Goal: Task Accomplishment & Management: Manage account settings

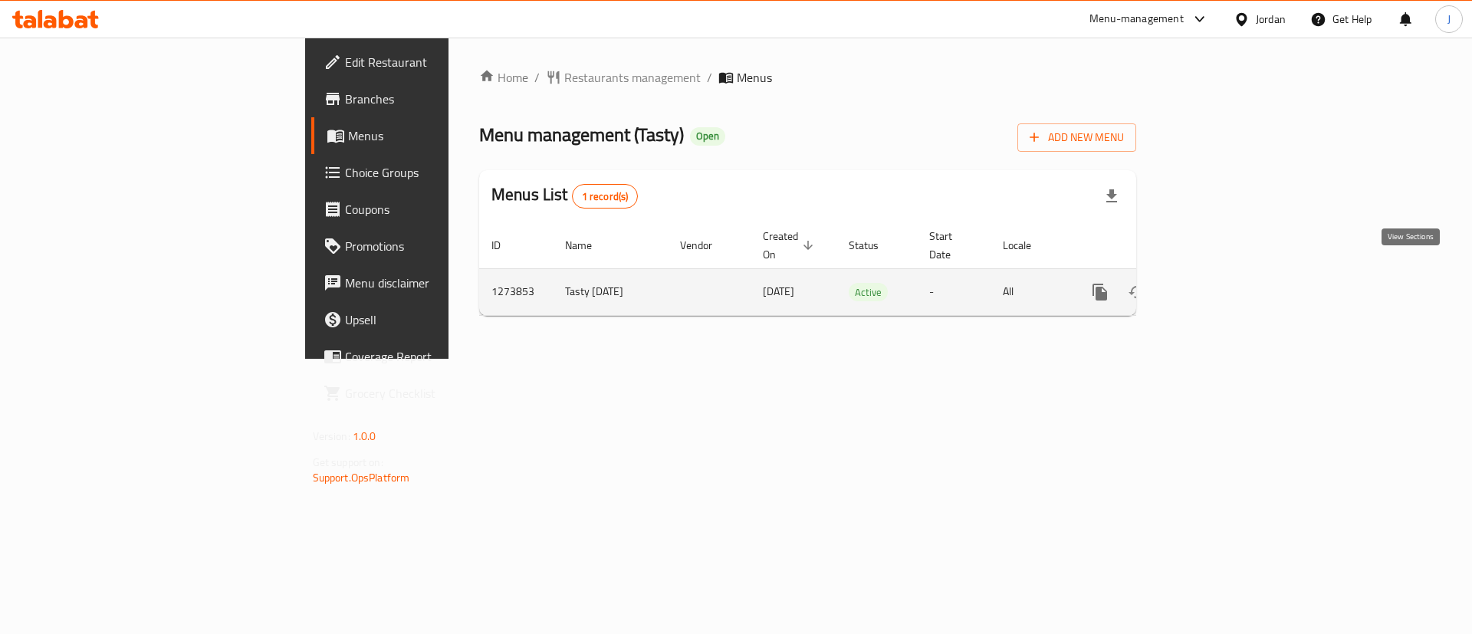
click at [1219, 283] on icon "enhanced table" at bounding box center [1210, 292] width 18 height 18
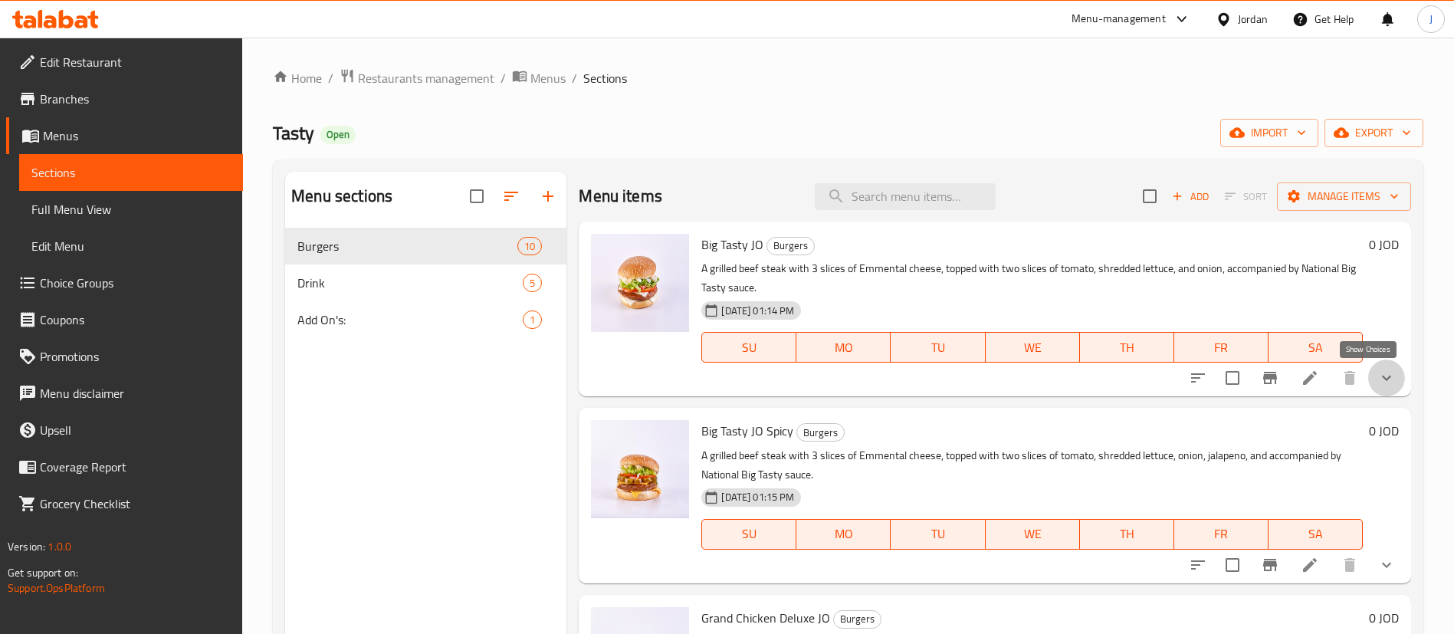
click at [1377, 381] on icon "show more" at bounding box center [1386, 378] width 18 height 18
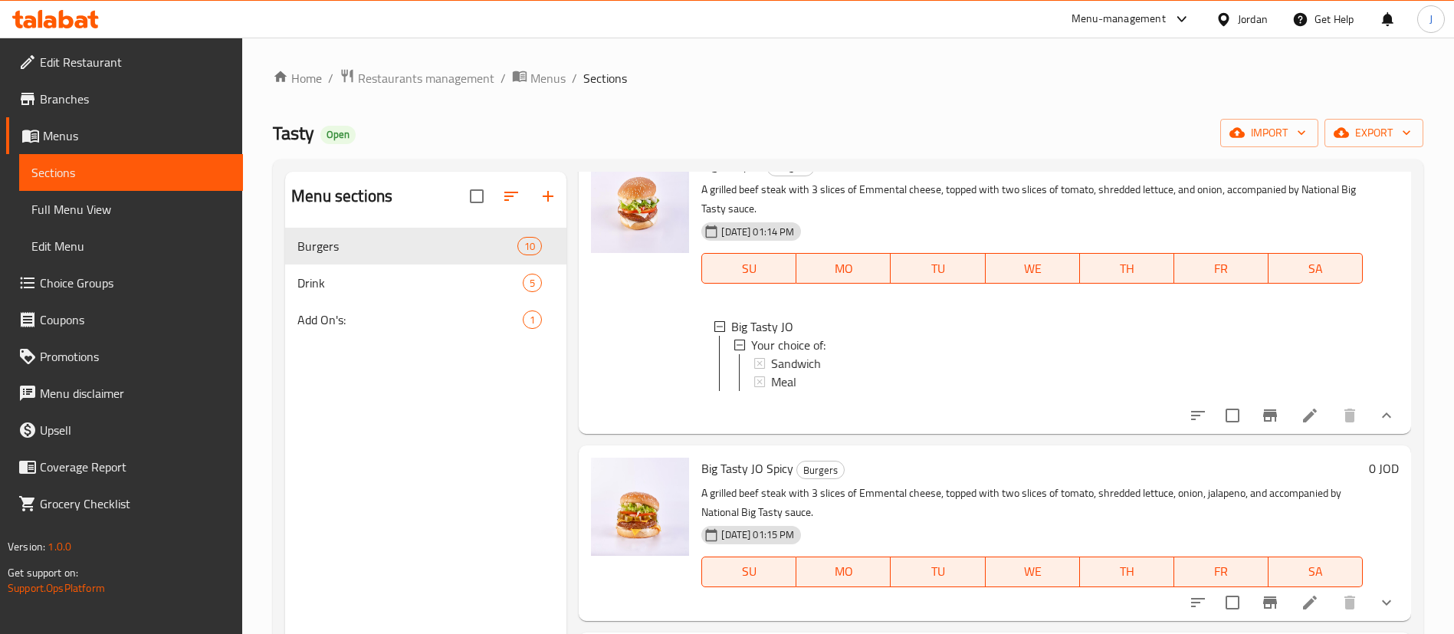
scroll to position [115, 0]
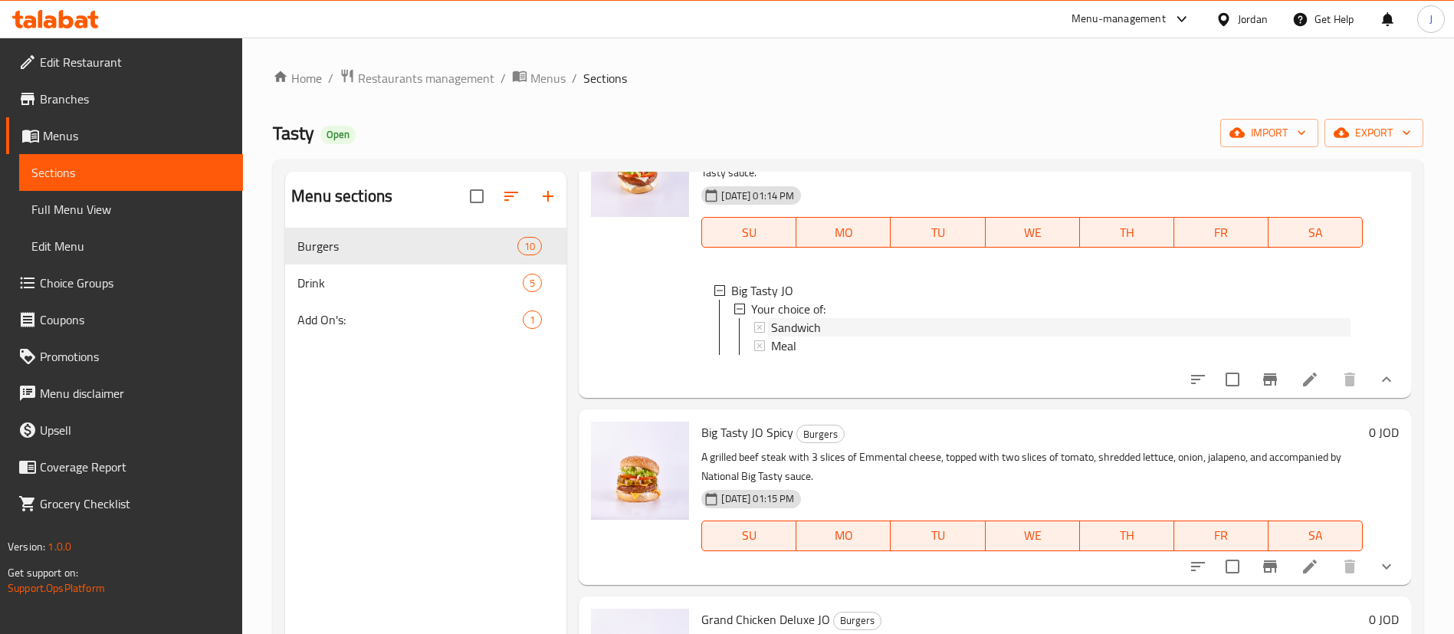
click at [815, 333] on span "Sandwich" at bounding box center [796, 327] width 50 height 18
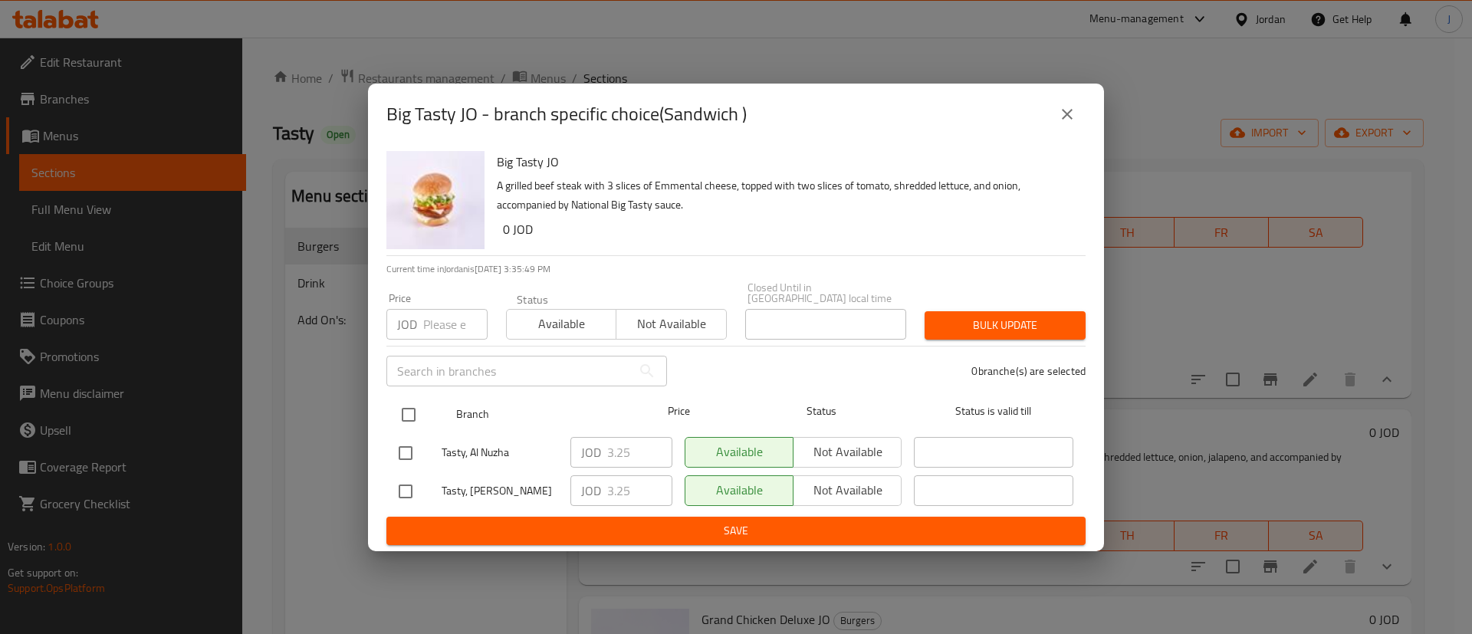
click at [417, 412] on input "checkbox" at bounding box center [408, 415] width 32 height 32
checkbox input "true"
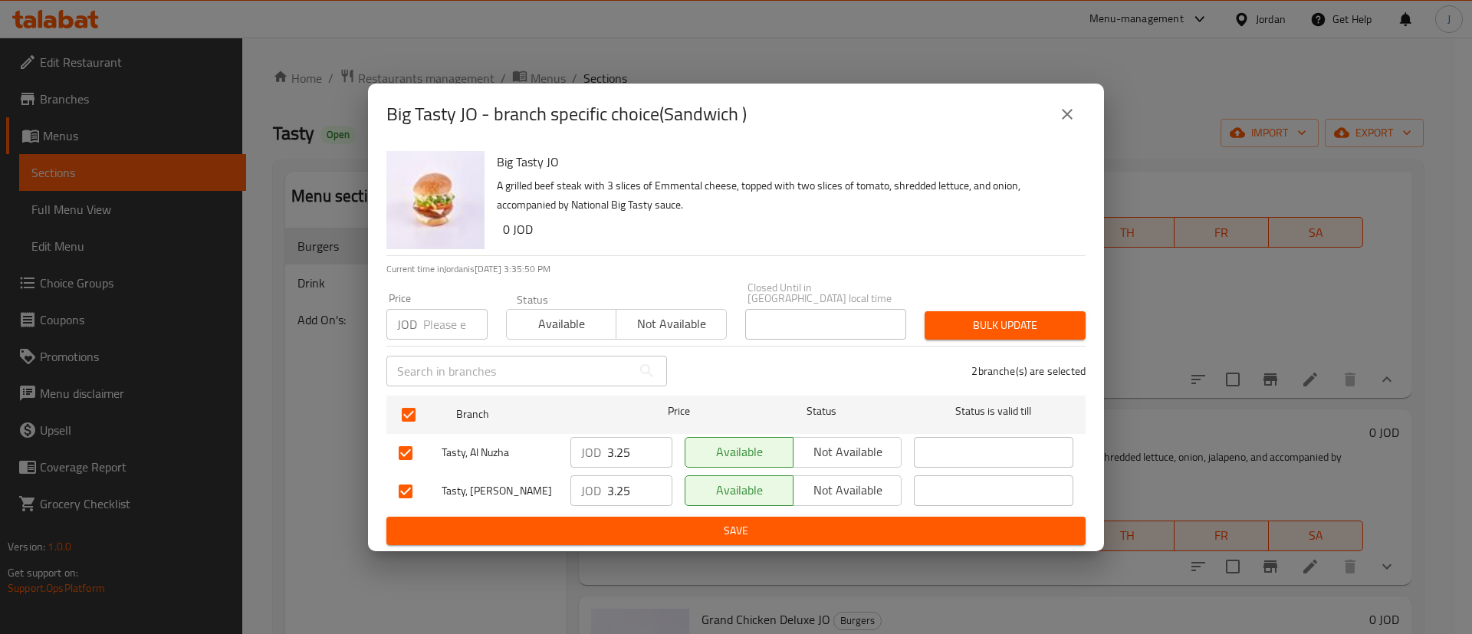
click at [611, 449] on input "3.25" at bounding box center [639, 452] width 65 height 31
type input "4.25"
click at [605, 488] on div "JOD 3.25 ​" at bounding box center [621, 490] width 102 height 31
type input "4.25"
click at [619, 521] on span "Save" at bounding box center [736, 530] width 675 height 19
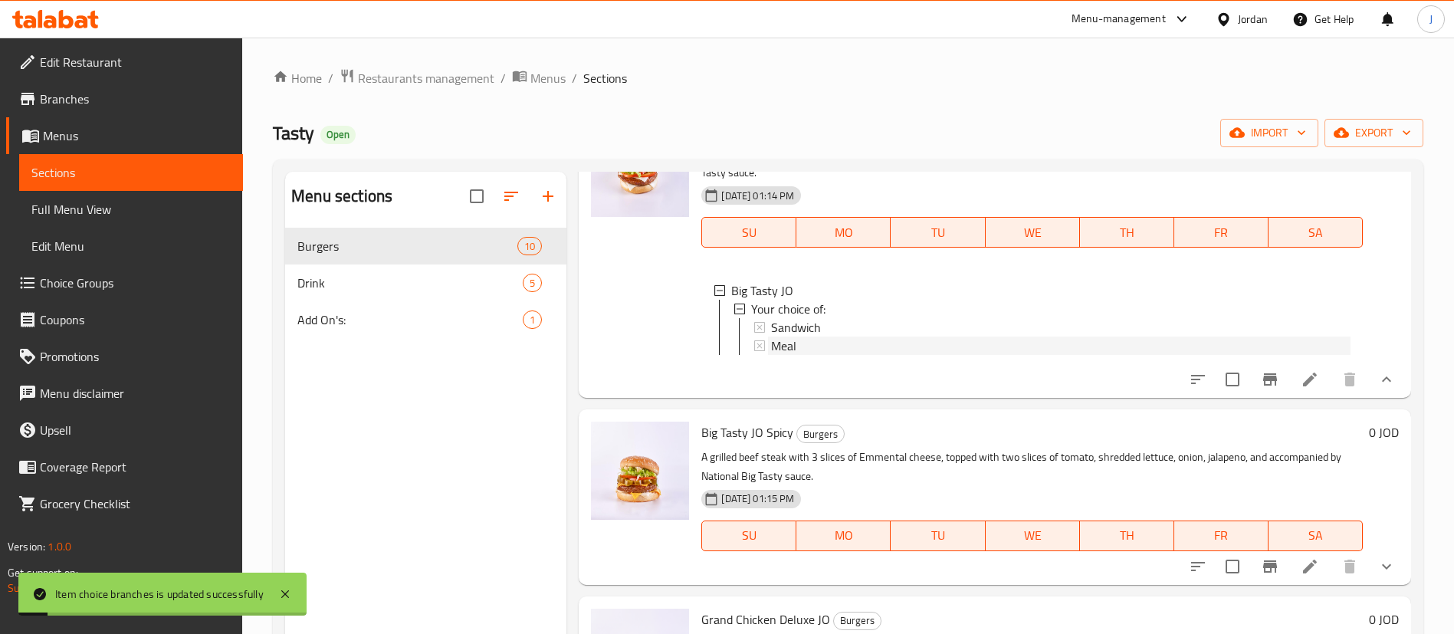
click at [812, 343] on div "Meal" at bounding box center [1060, 345] width 579 height 18
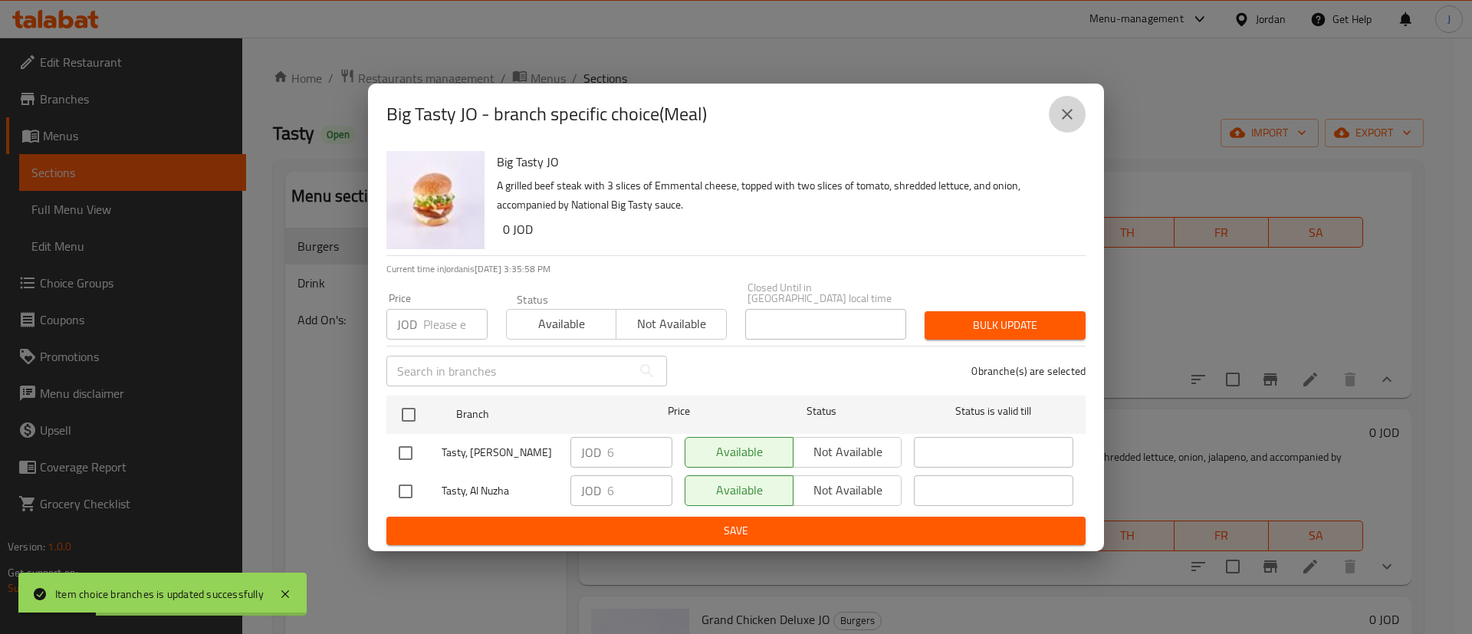
click at [1072, 132] on button "close" at bounding box center [1067, 114] width 37 height 37
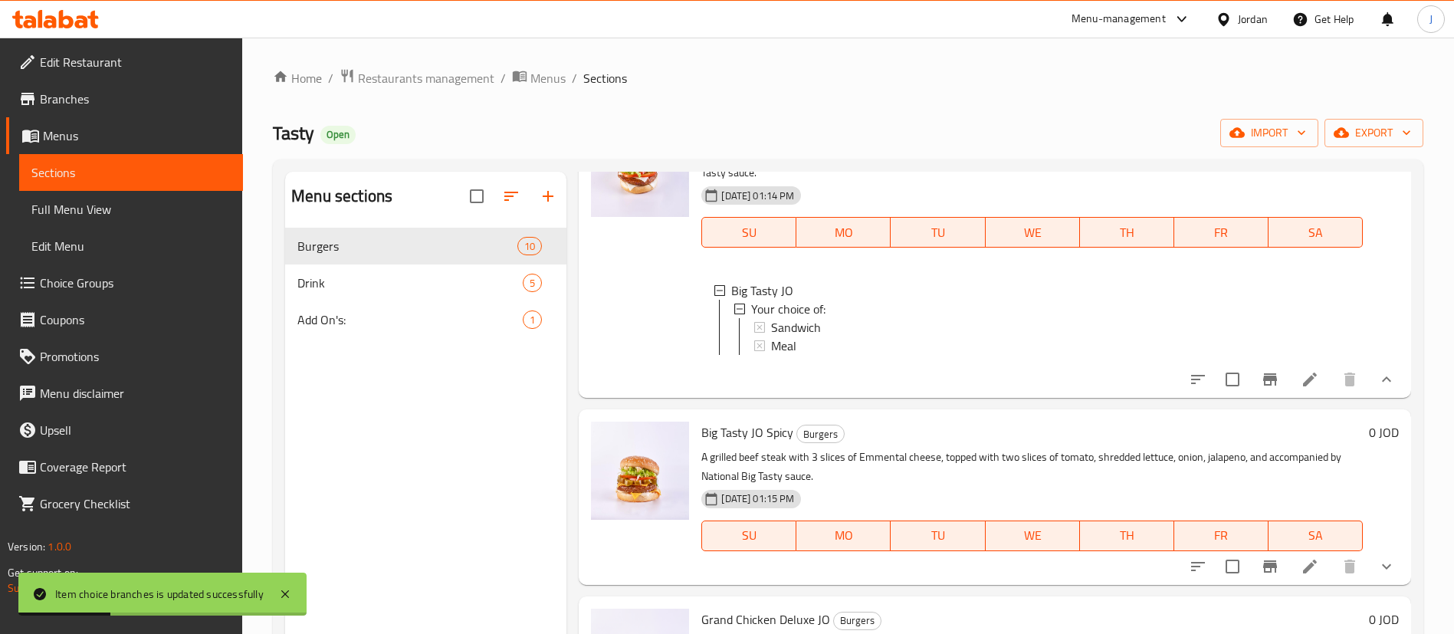
scroll to position [345, 0]
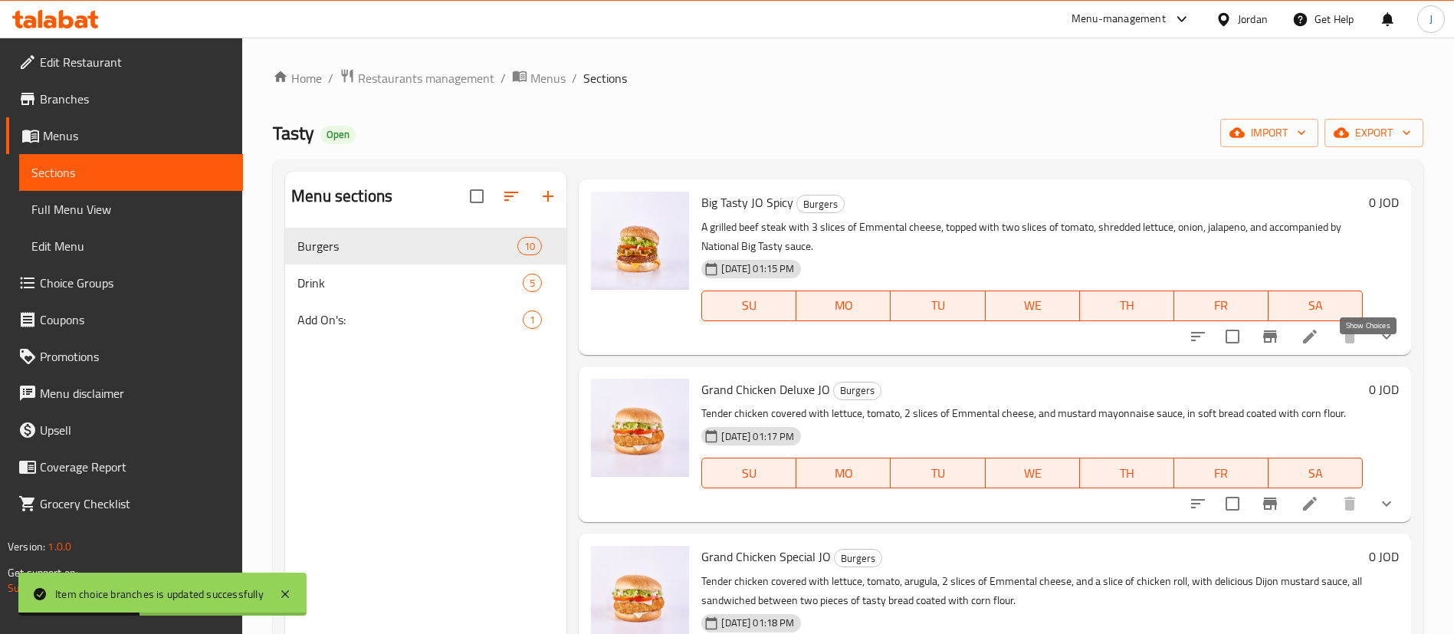
click at [1377, 346] on icon "show more" at bounding box center [1386, 336] width 18 height 18
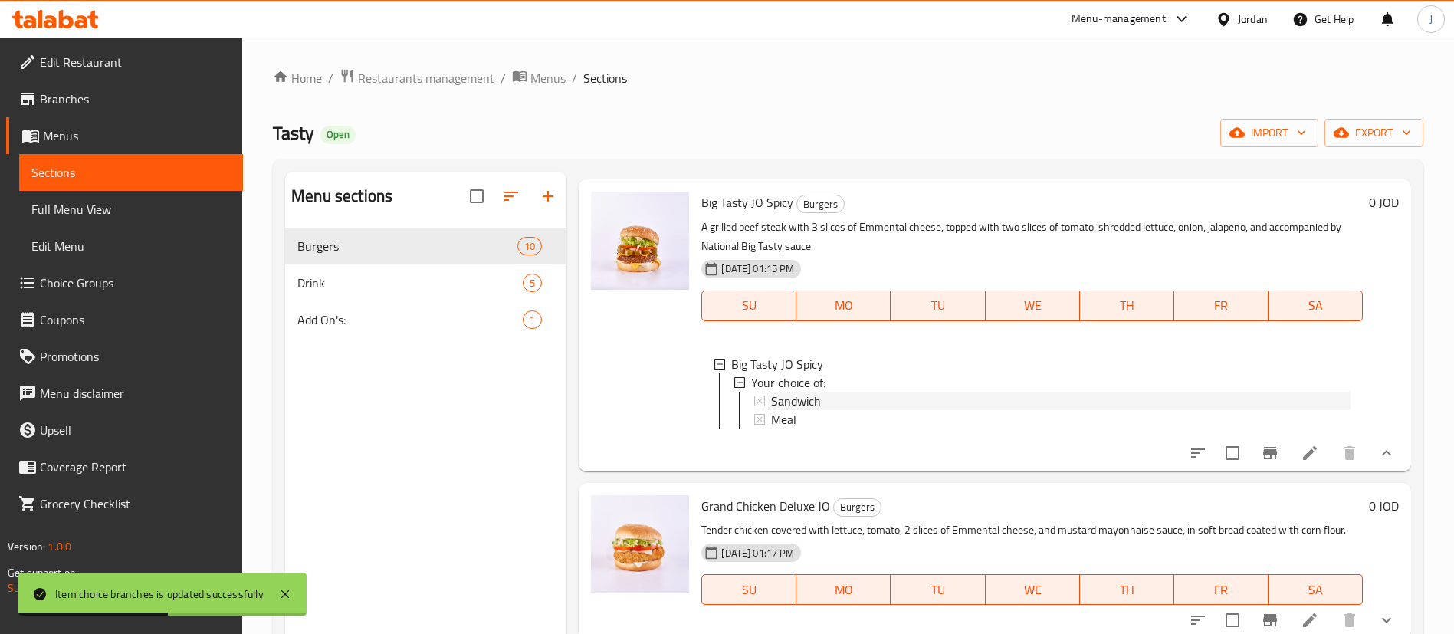
click at [819, 410] on span "Sandwich" at bounding box center [796, 401] width 50 height 18
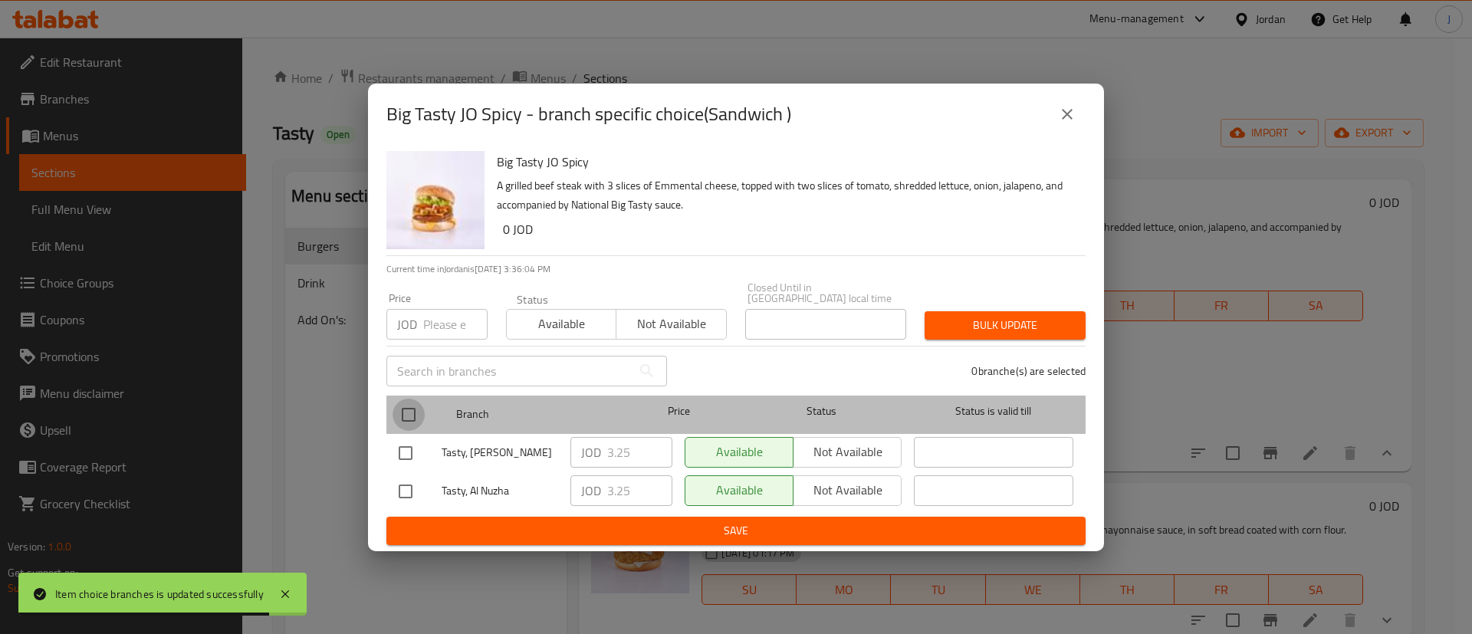
click at [412, 405] on input "checkbox" at bounding box center [408, 415] width 32 height 32
checkbox input "true"
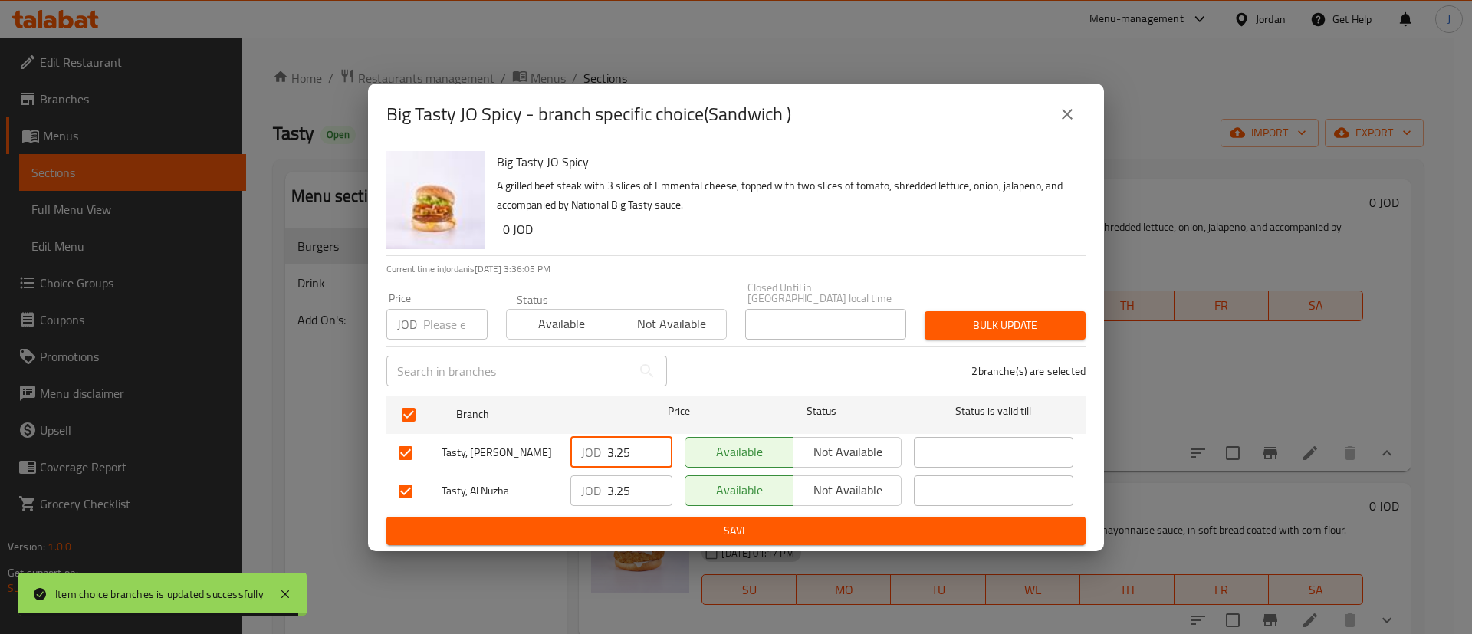
drag, startPoint x: 613, startPoint y: 438, endPoint x: 641, endPoint y: 466, distance: 39.0
click at [595, 438] on div "JOD 3.25 ​" at bounding box center [621, 452] width 102 height 31
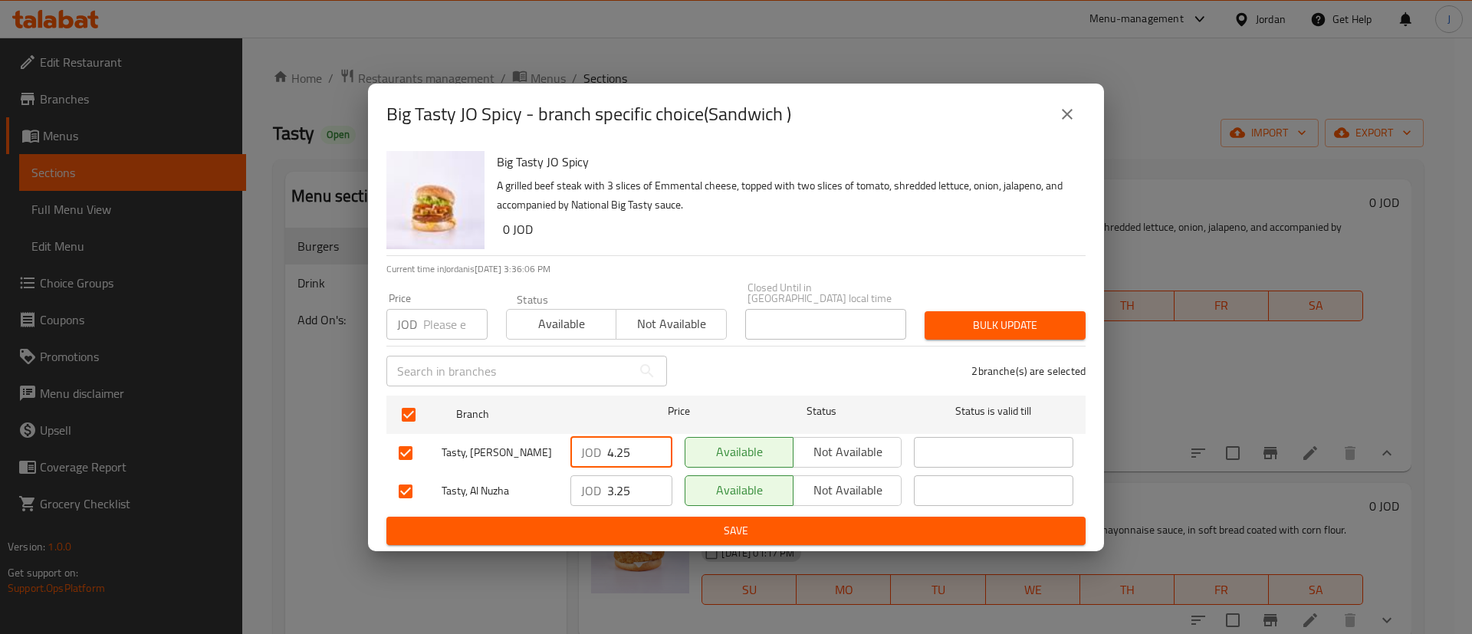
type input "4.25"
click at [655, 481] on input "4.25" at bounding box center [639, 490] width 65 height 31
click at [657, 517] on button "Save" at bounding box center [735, 531] width 699 height 28
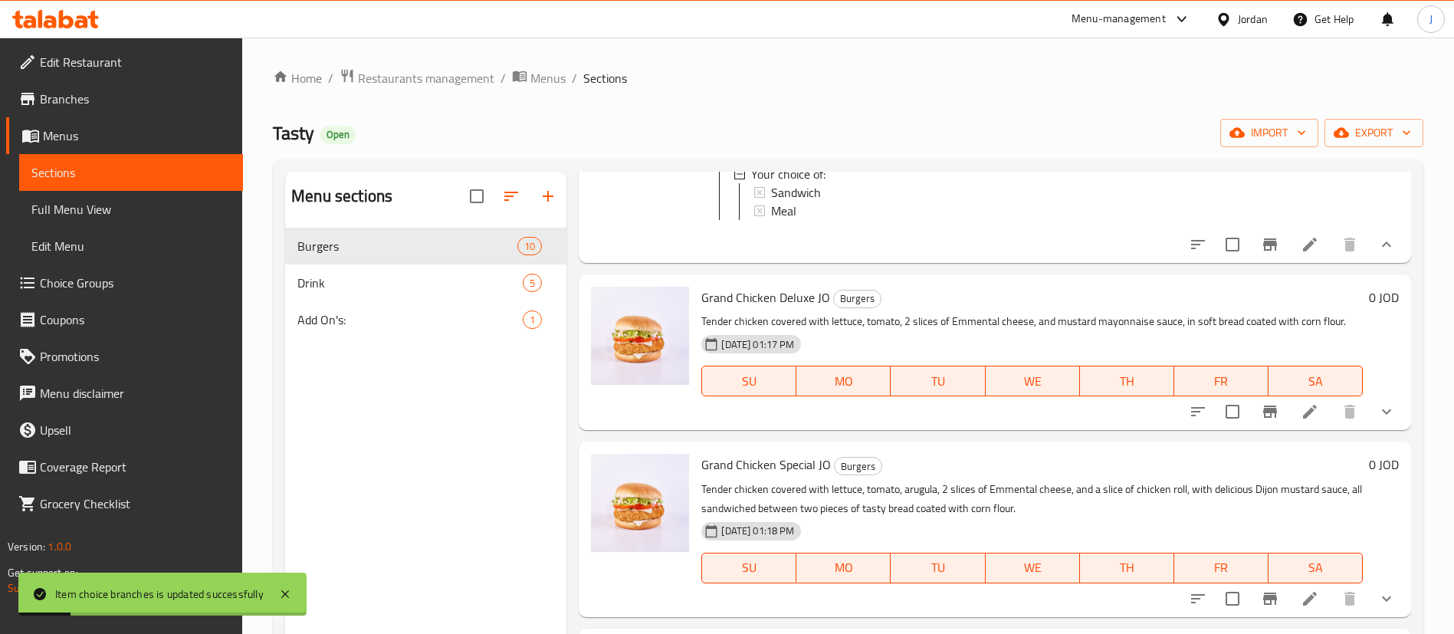
scroll to position [690, 0]
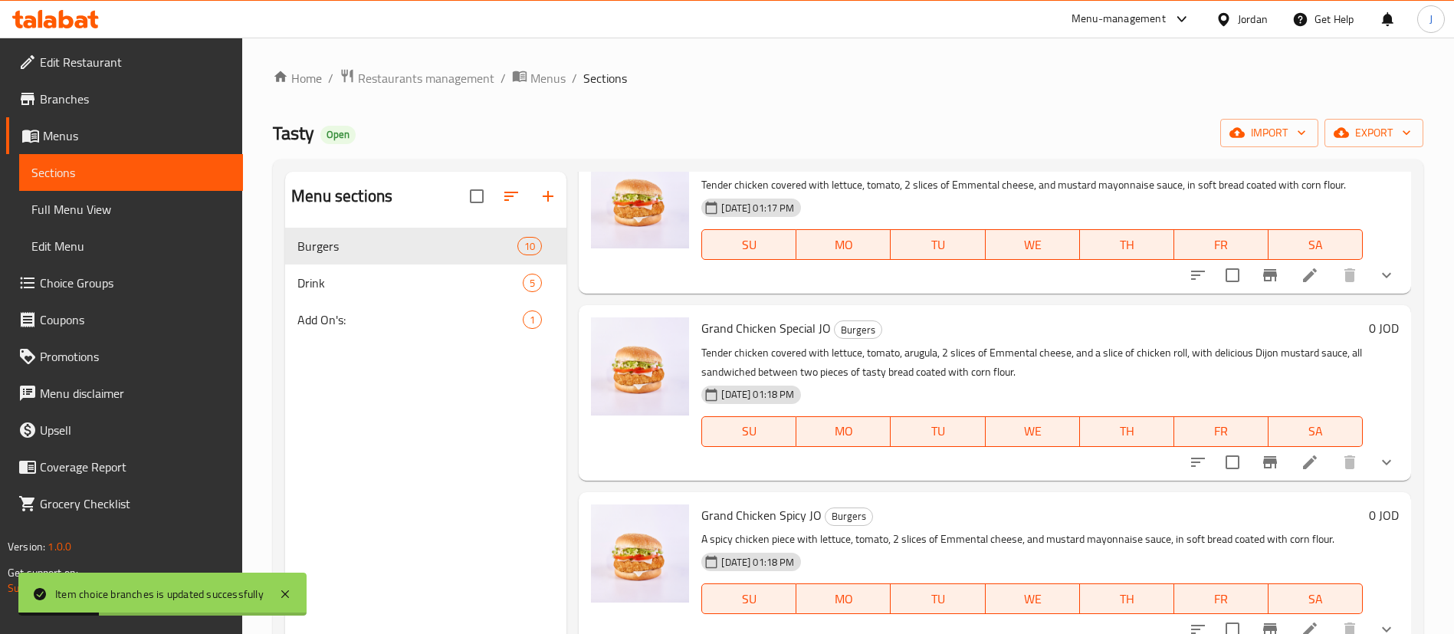
click at [1377, 284] on icon "show more" at bounding box center [1386, 275] width 18 height 18
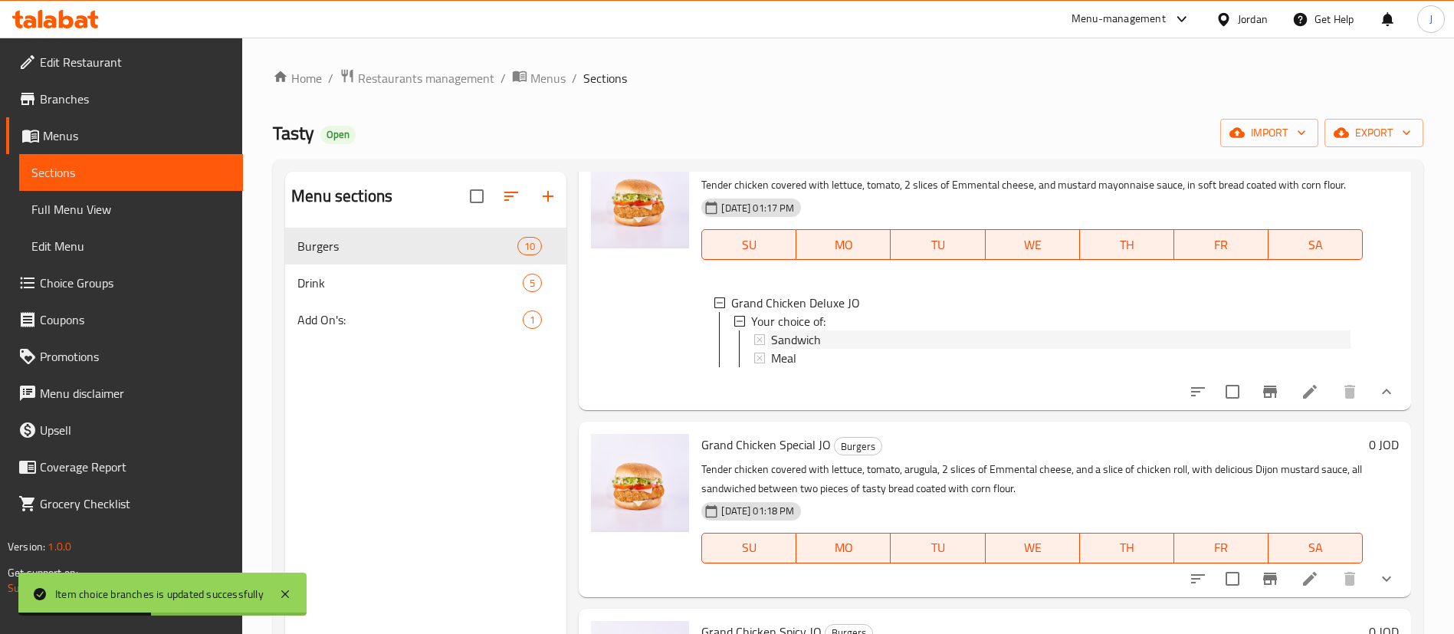
click at [842, 349] on div "Sandwich" at bounding box center [1060, 339] width 579 height 18
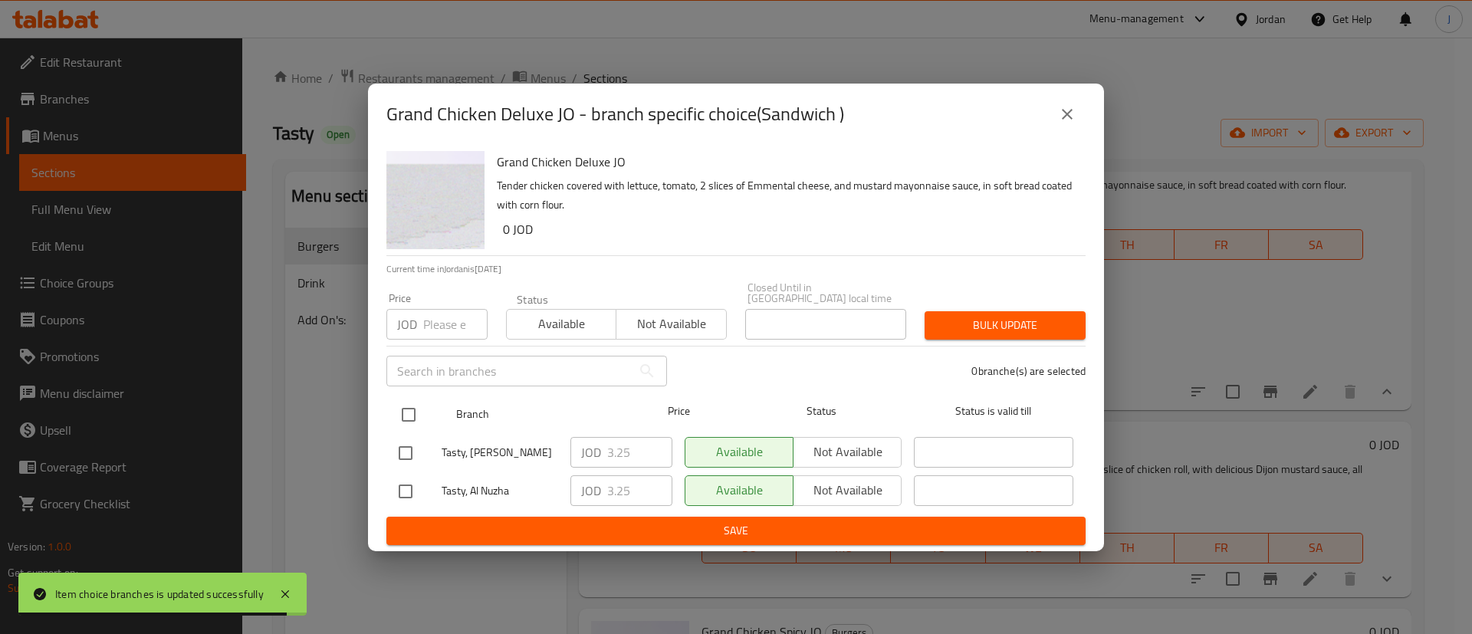
click at [414, 400] on input "checkbox" at bounding box center [408, 415] width 32 height 32
checkbox input "true"
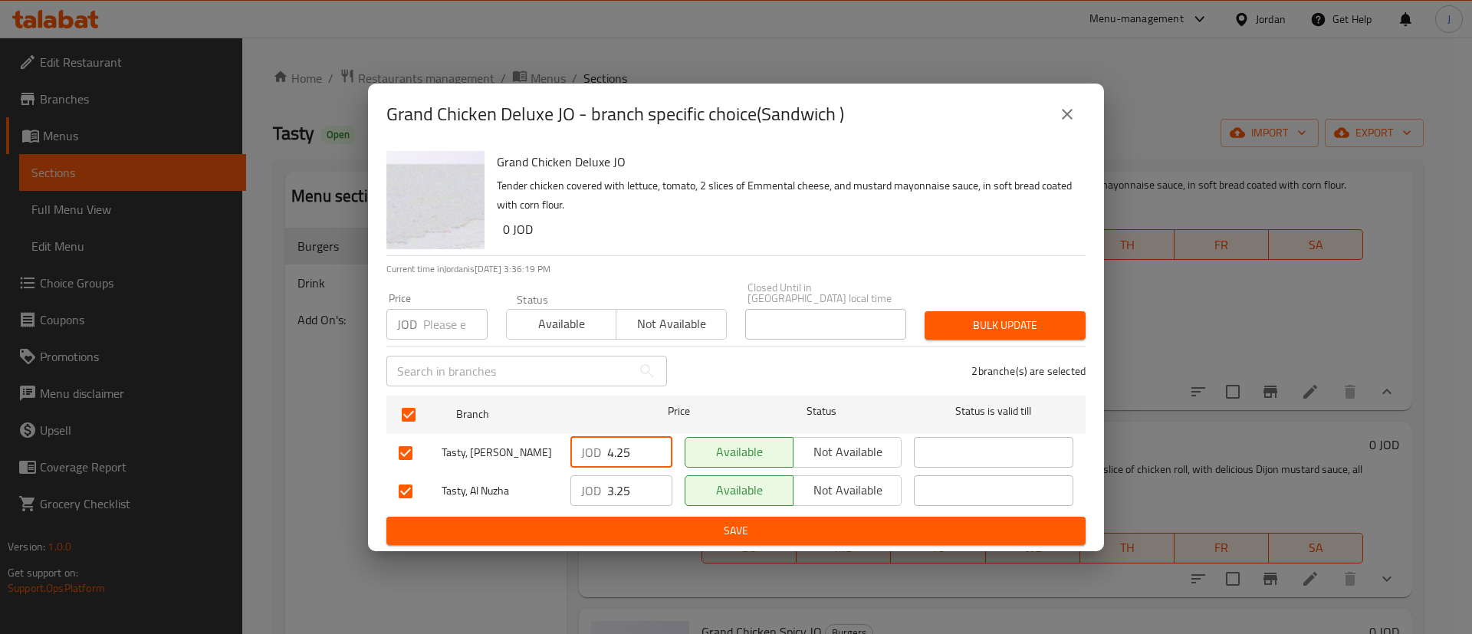
type input "4.25"
click at [655, 437] on input "4.25" at bounding box center [639, 452] width 65 height 31
type input "4.25"
click at [656, 477] on input "4.25" at bounding box center [639, 490] width 65 height 31
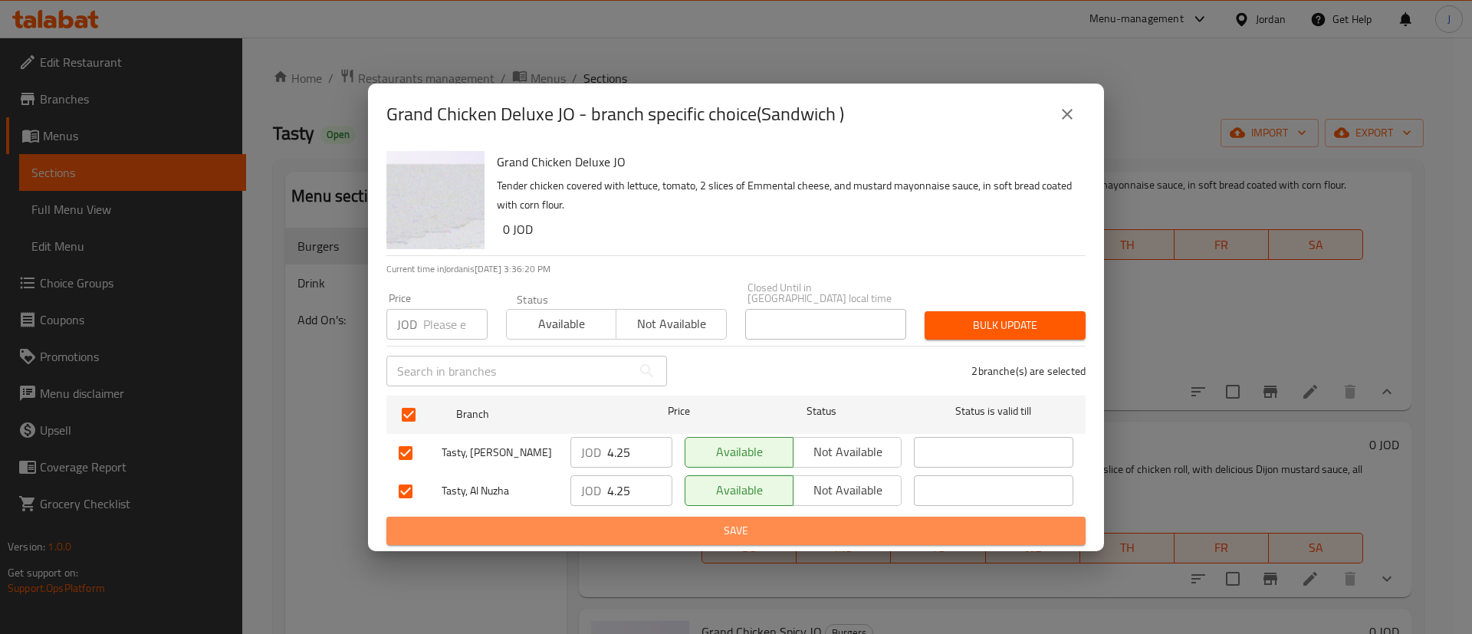
click at [684, 533] on span "Save" at bounding box center [736, 530] width 675 height 19
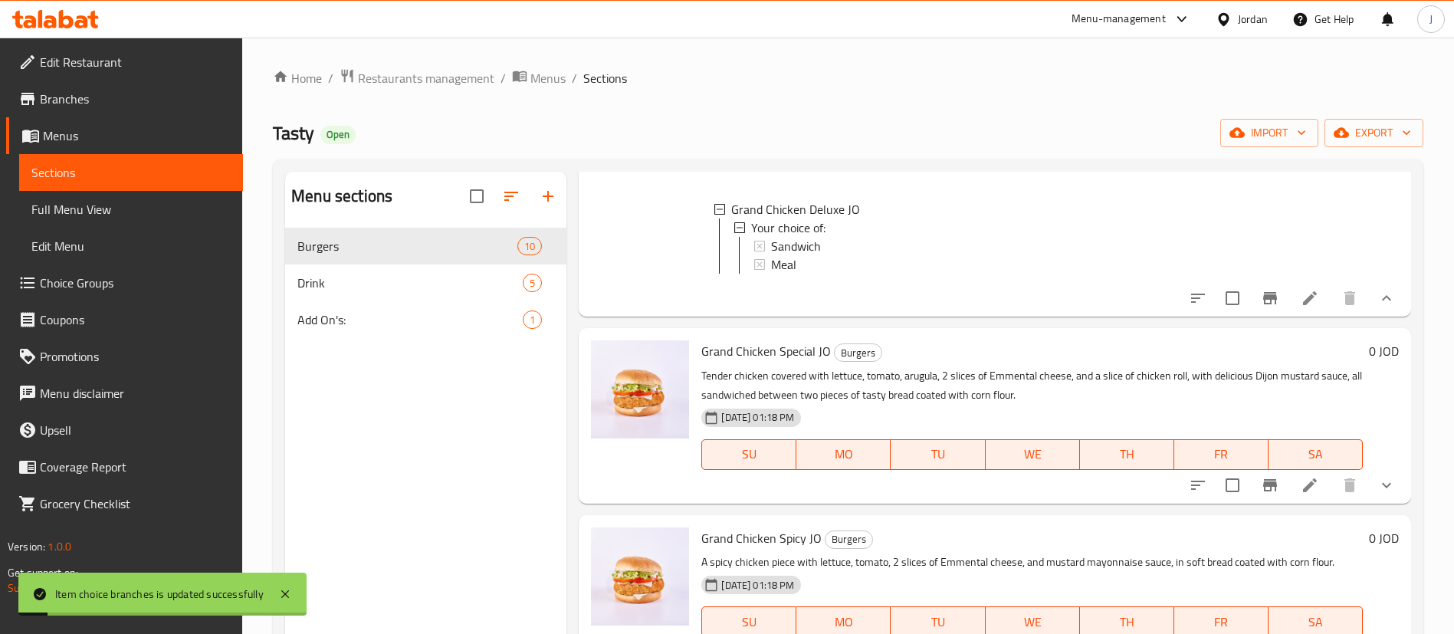
scroll to position [805, 0]
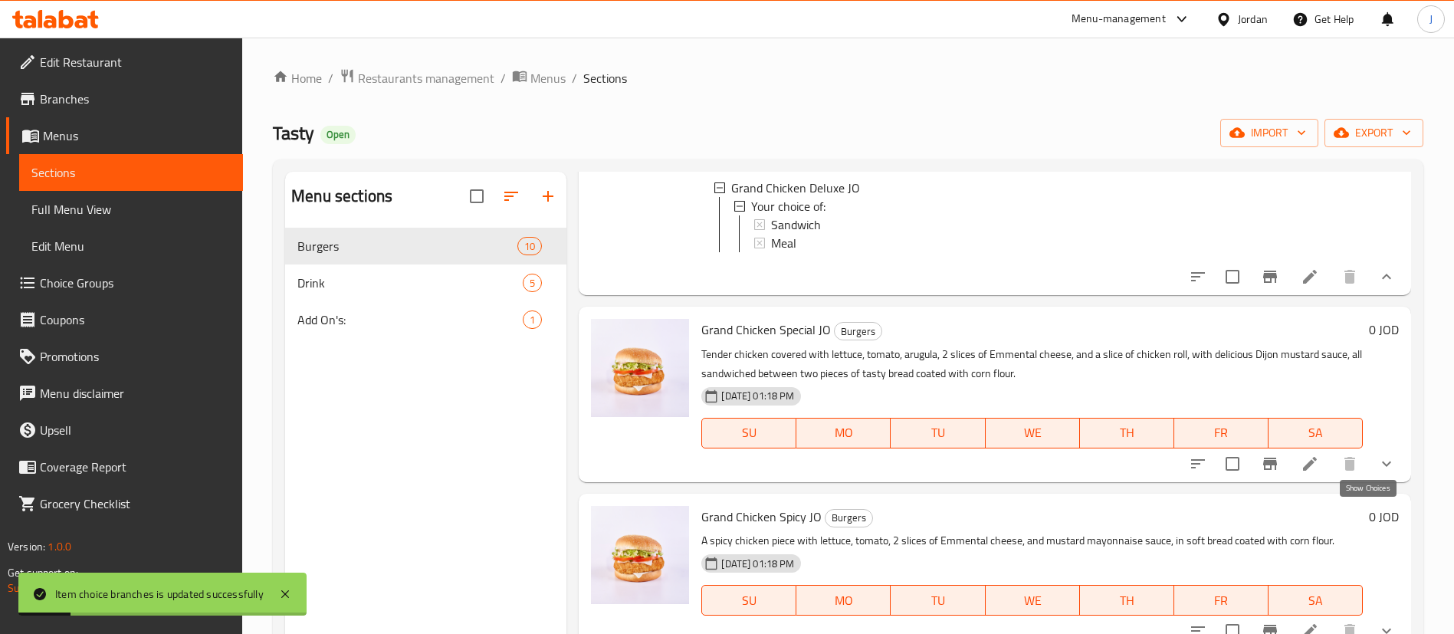
click at [1377, 473] on icon "show more" at bounding box center [1386, 464] width 18 height 18
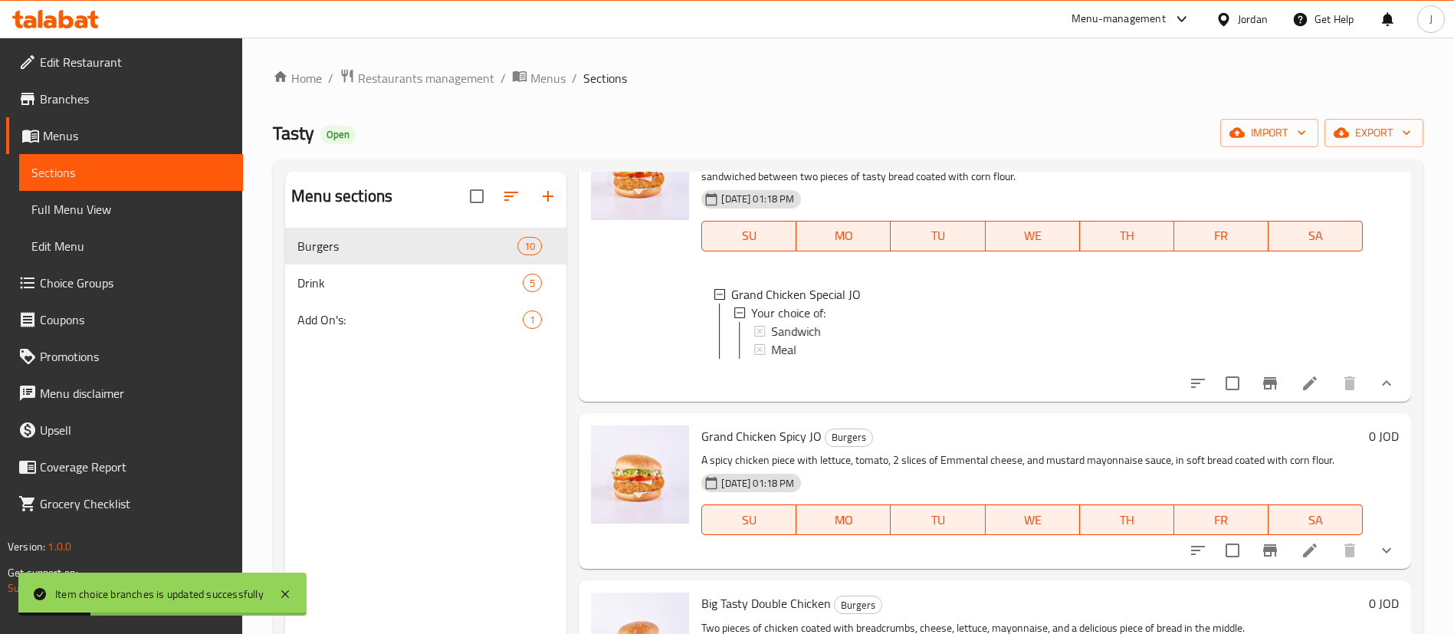
scroll to position [1150, 0]
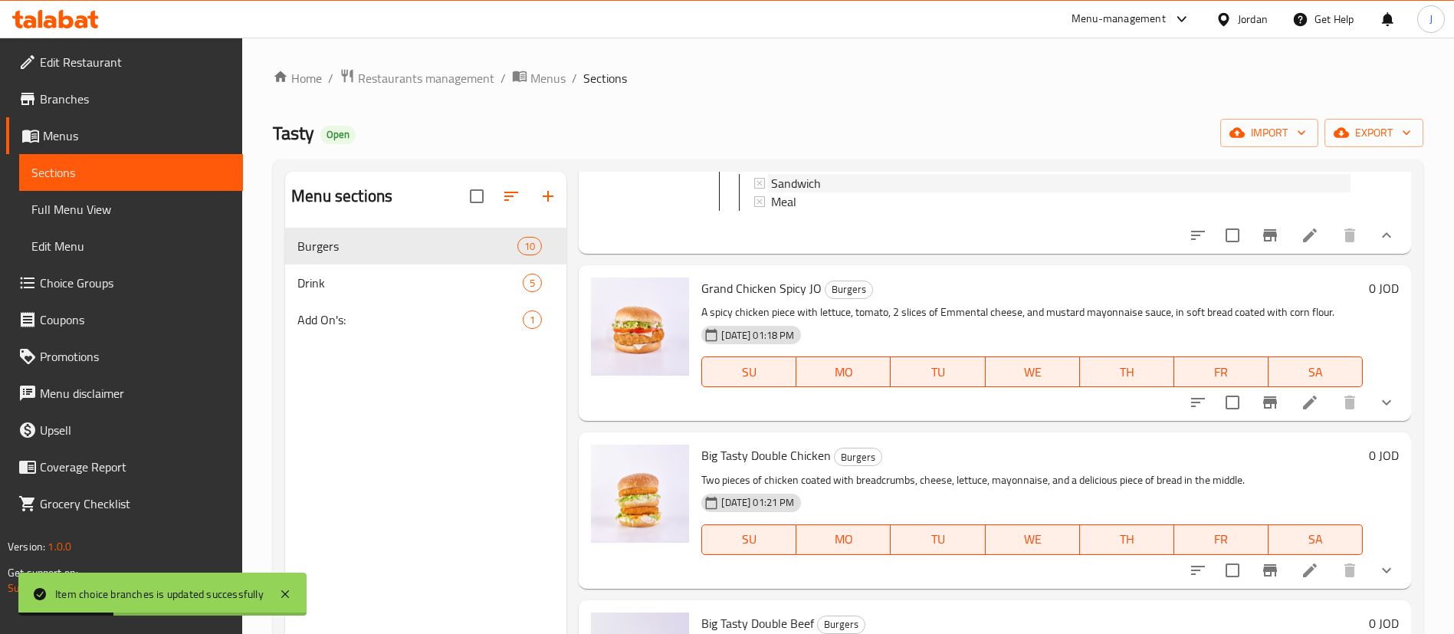
click at [801, 192] on span "Sandwich" at bounding box center [796, 183] width 50 height 18
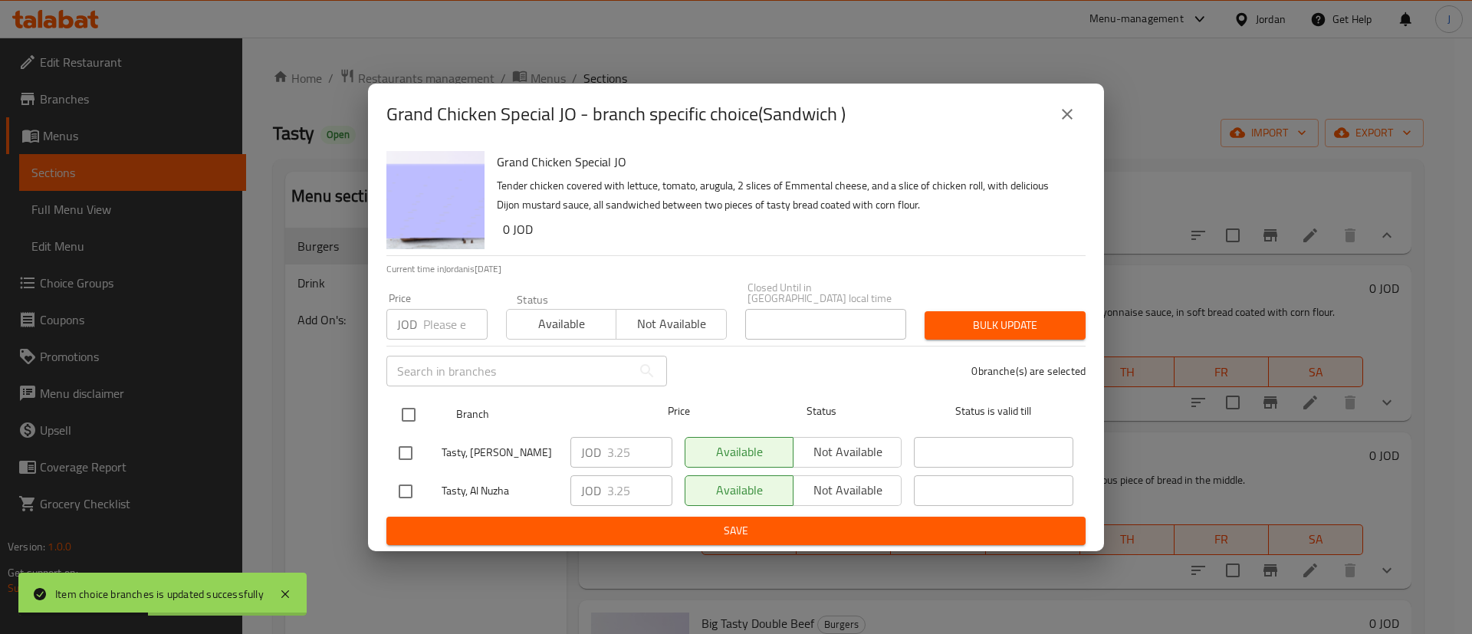
click at [419, 415] on input "checkbox" at bounding box center [408, 415] width 32 height 32
checkbox input "true"
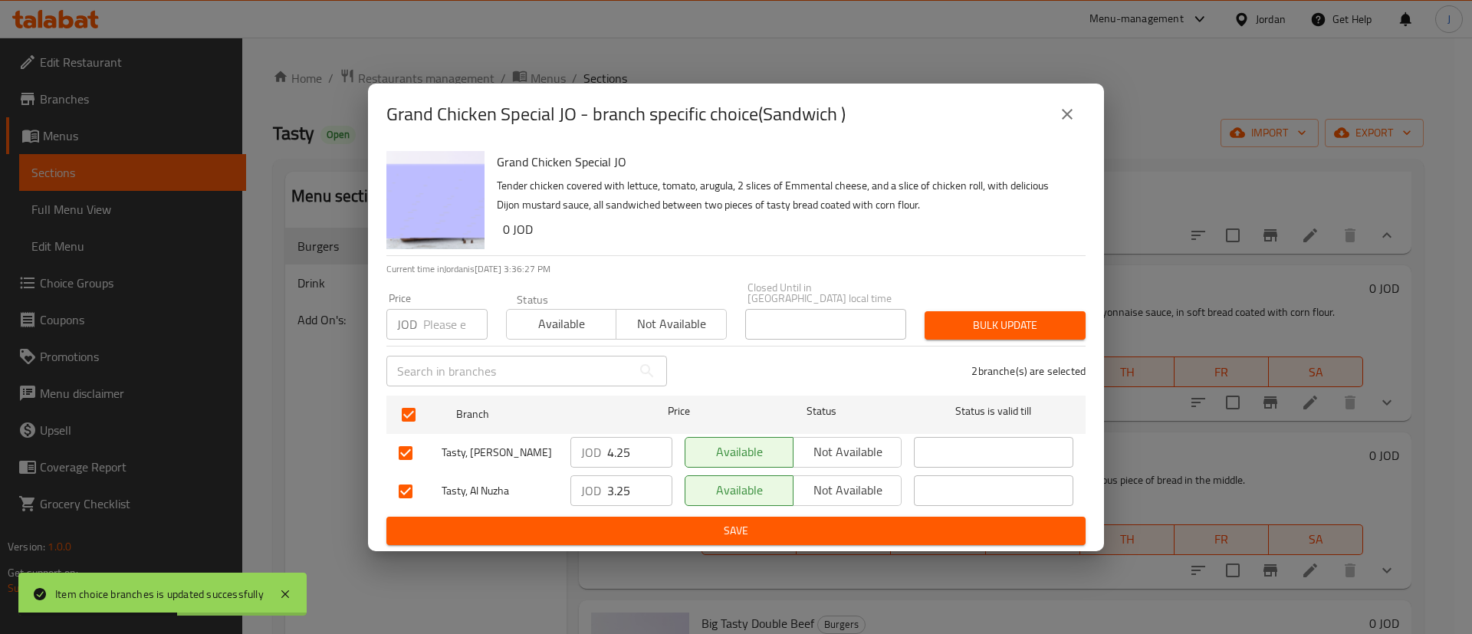
type input "4.25"
click at [656, 441] on input "4.25" at bounding box center [639, 452] width 65 height 31
type input "4.25"
click at [655, 481] on input "4.25" at bounding box center [639, 490] width 65 height 31
click at [674, 533] on span "Save" at bounding box center [736, 530] width 675 height 19
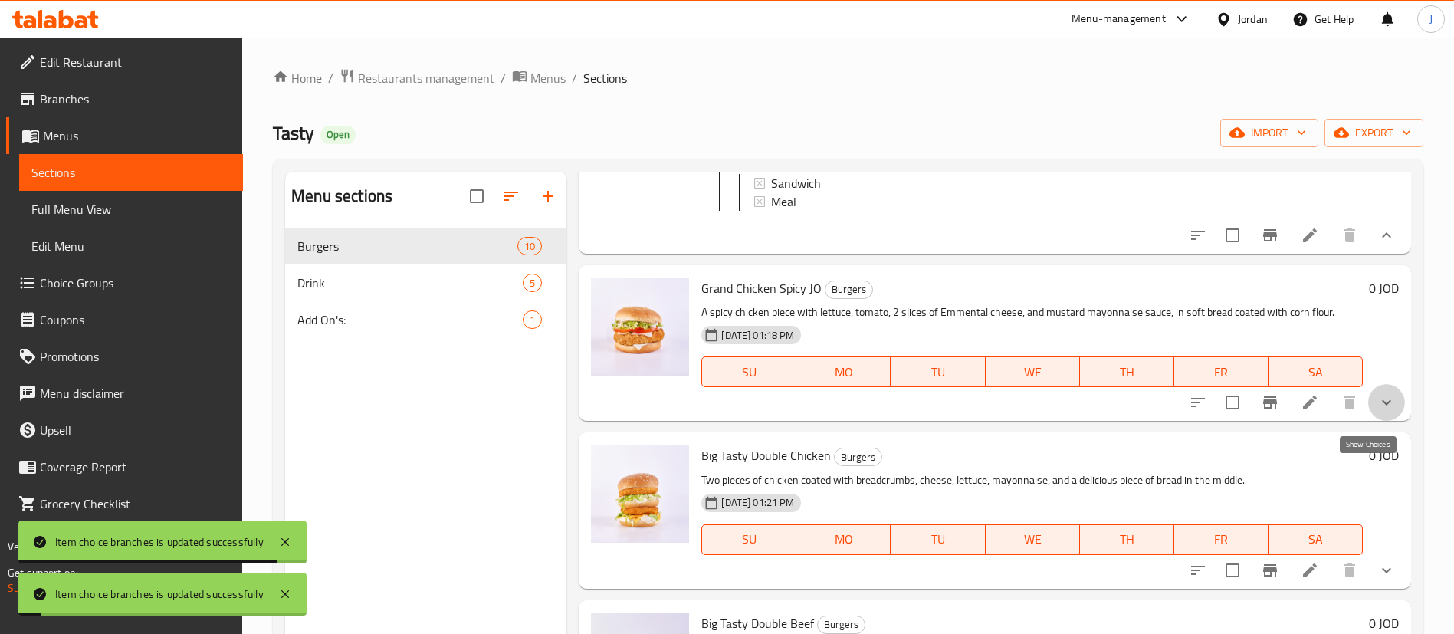
click at [1377, 412] on icon "show more" at bounding box center [1386, 402] width 18 height 18
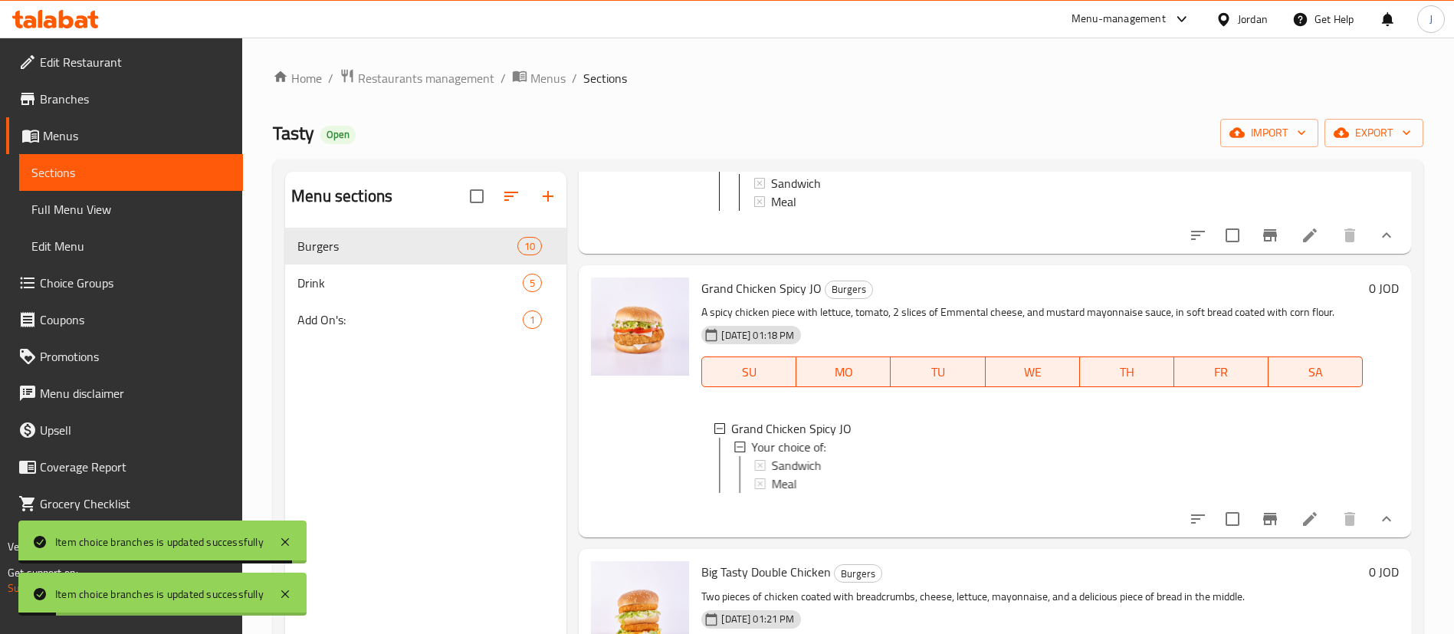
scroll to position [2, 0]
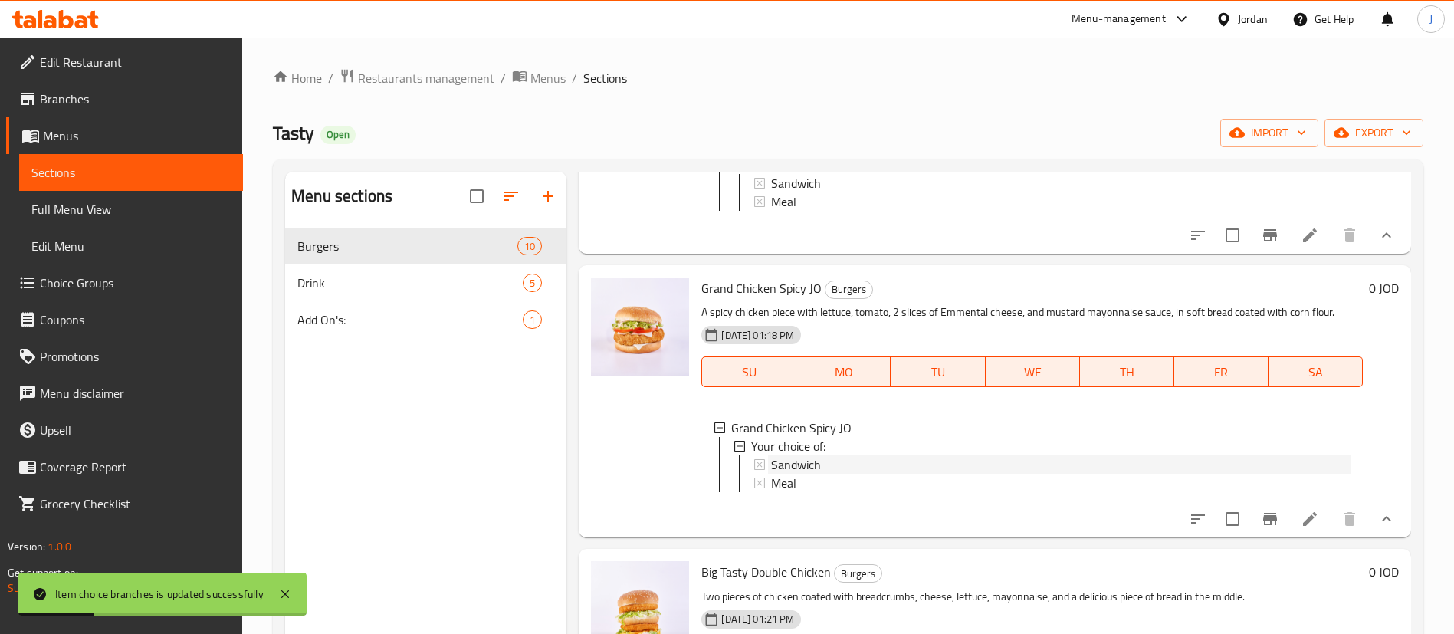
click at [796, 474] on span "Sandwich" at bounding box center [796, 464] width 50 height 18
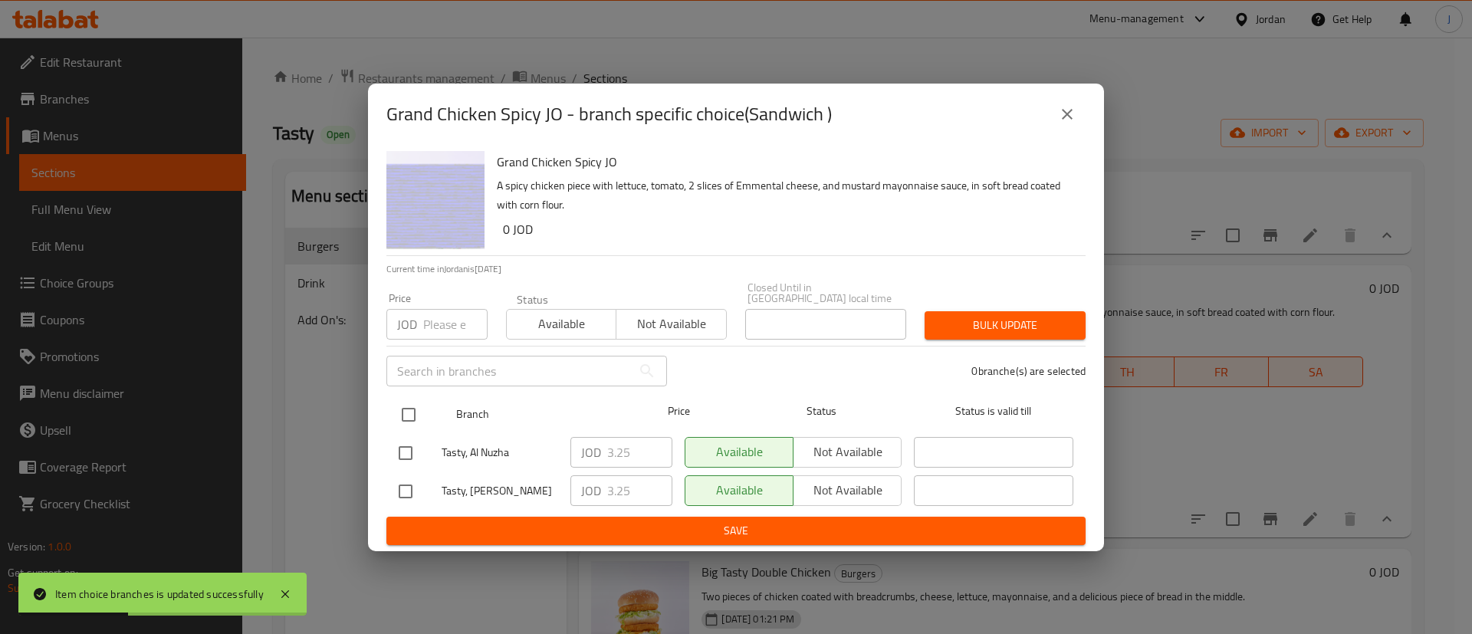
click at [417, 411] on input "checkbox" at bounding box center [408, 415] width 32 height 32
checkbox input "true"
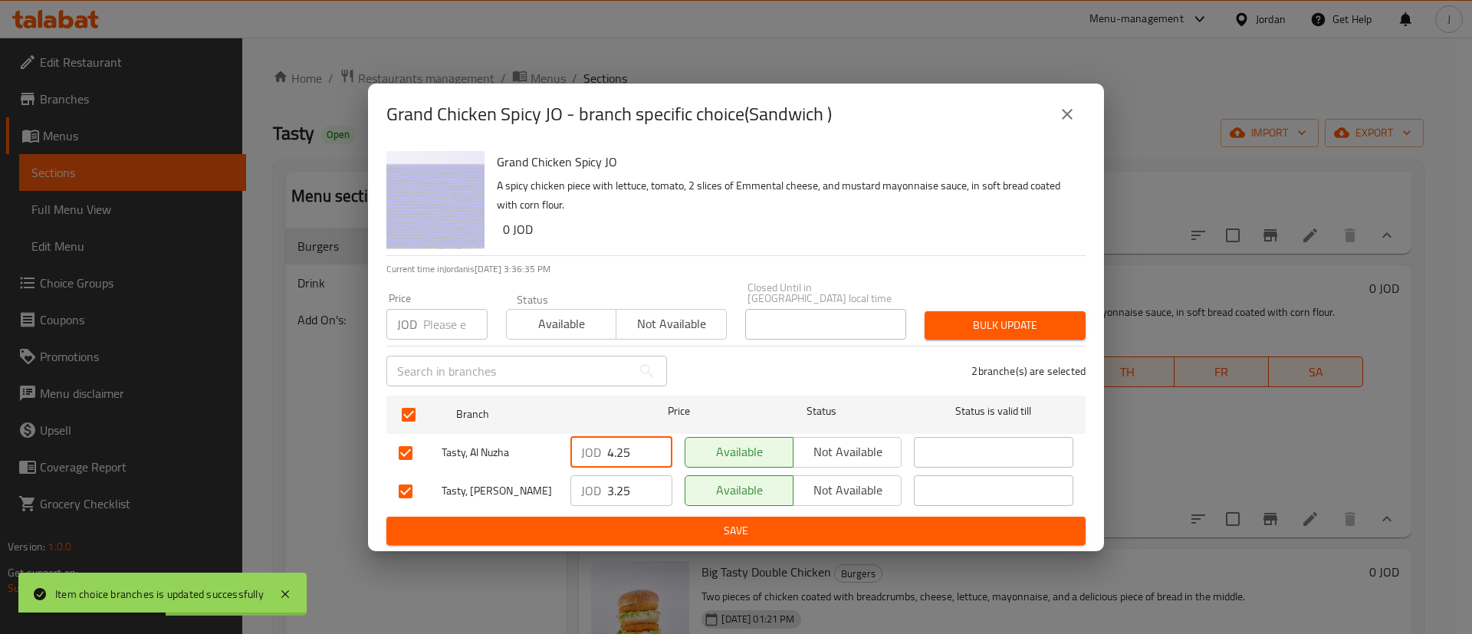
type input "4.25"
click at [654, 441] on input "4.25" at bounding box center [639, 452] width 65 height 31
type input "4.25"
click at [658, 475] on input "4.25" at bounding box center [639, 490] width 65 height 31
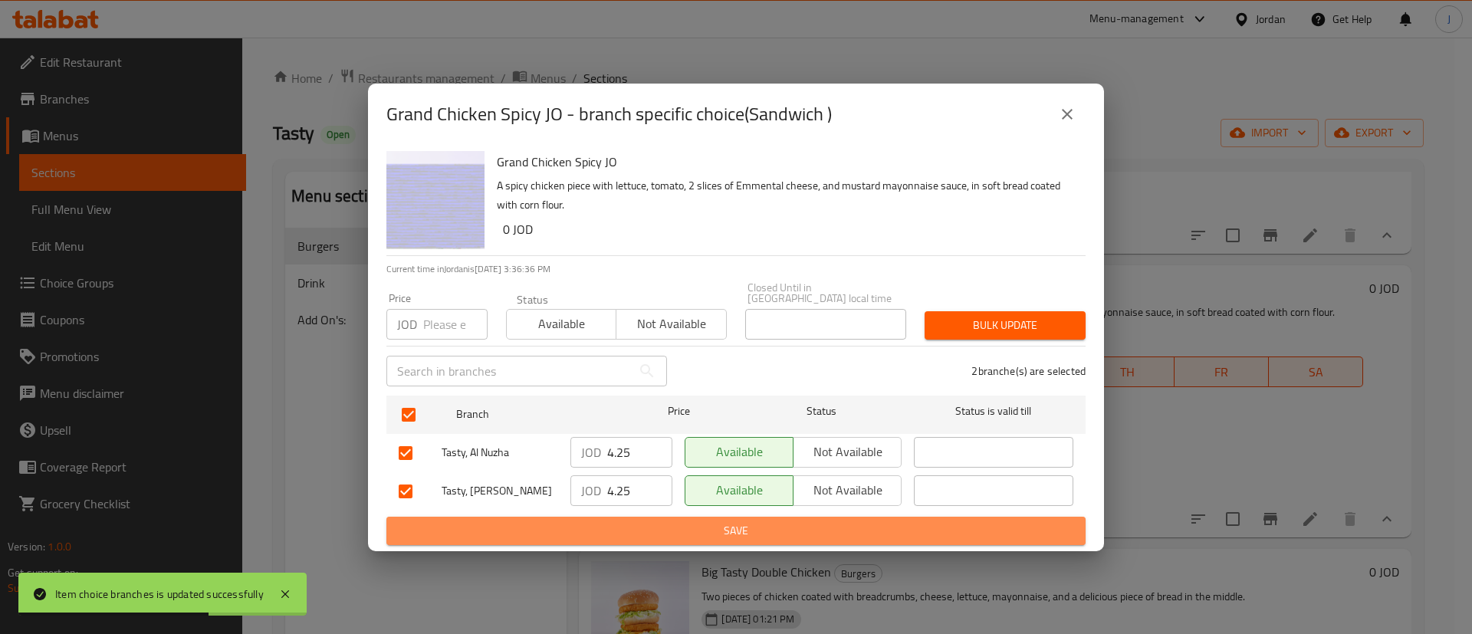
click at [649, 521] on span "Save" at bounding box center [736, 530] width 675 height 19
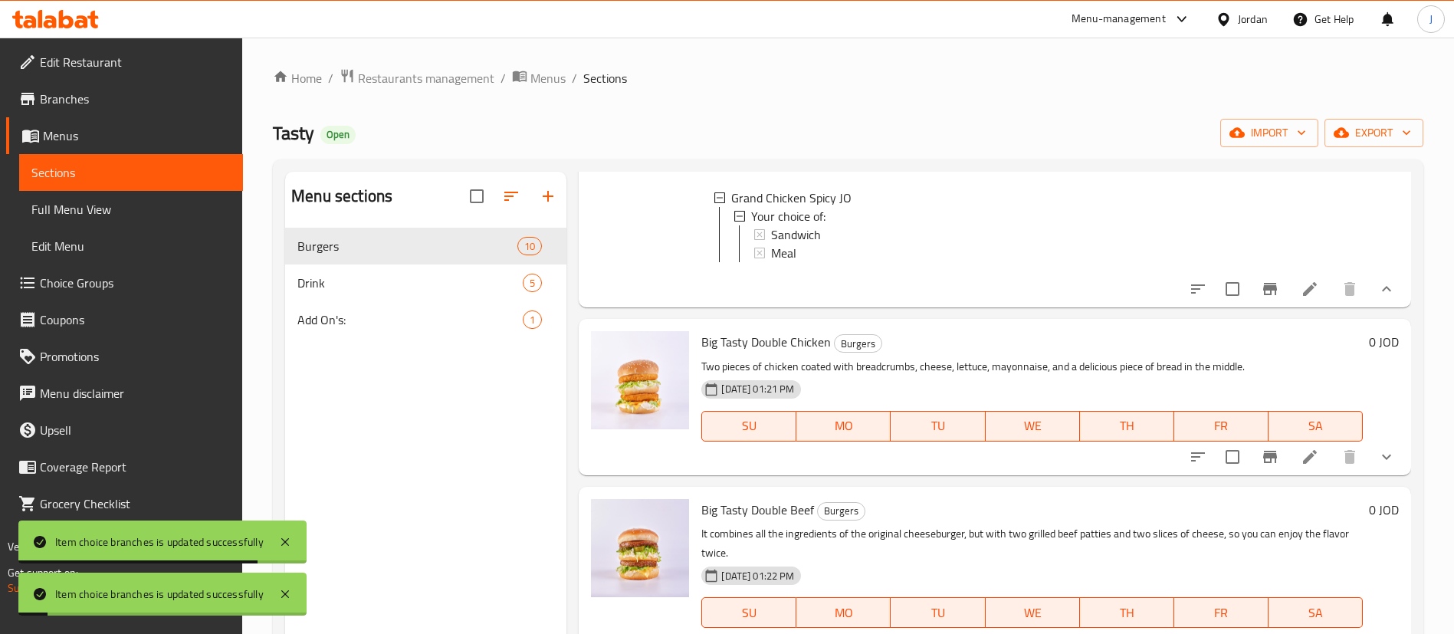
scroll to position [1610, 0]
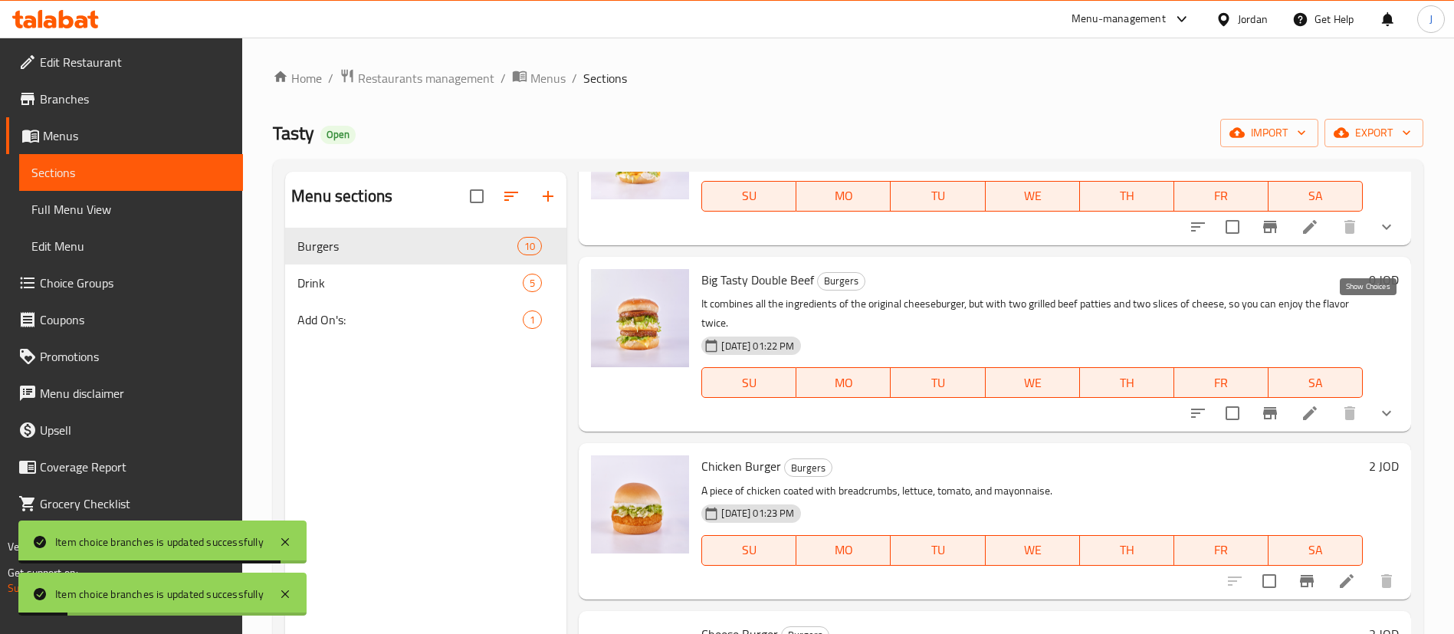
click at [1377, 236] on icon "show more" at bounding box center [1386, 227] width 18 height 18
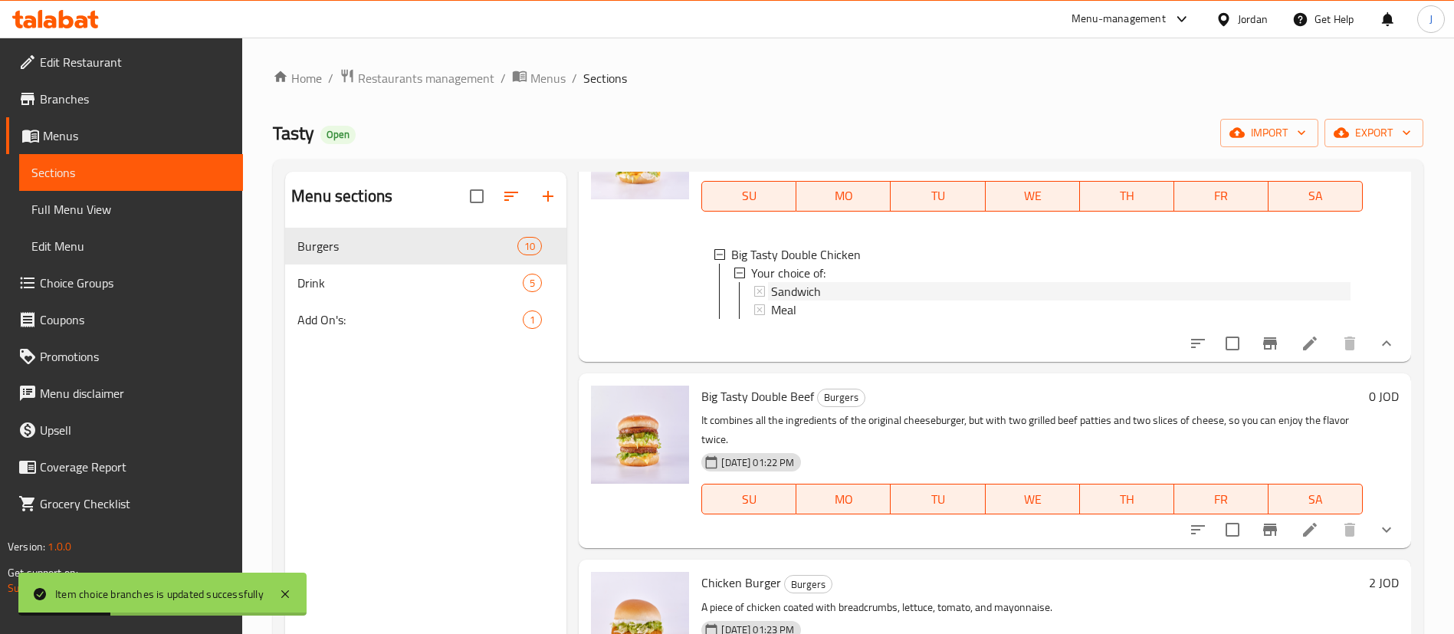
click at [830, 300] on div "Sandwich" at bounding box center [1060, 291] width 579 height 18
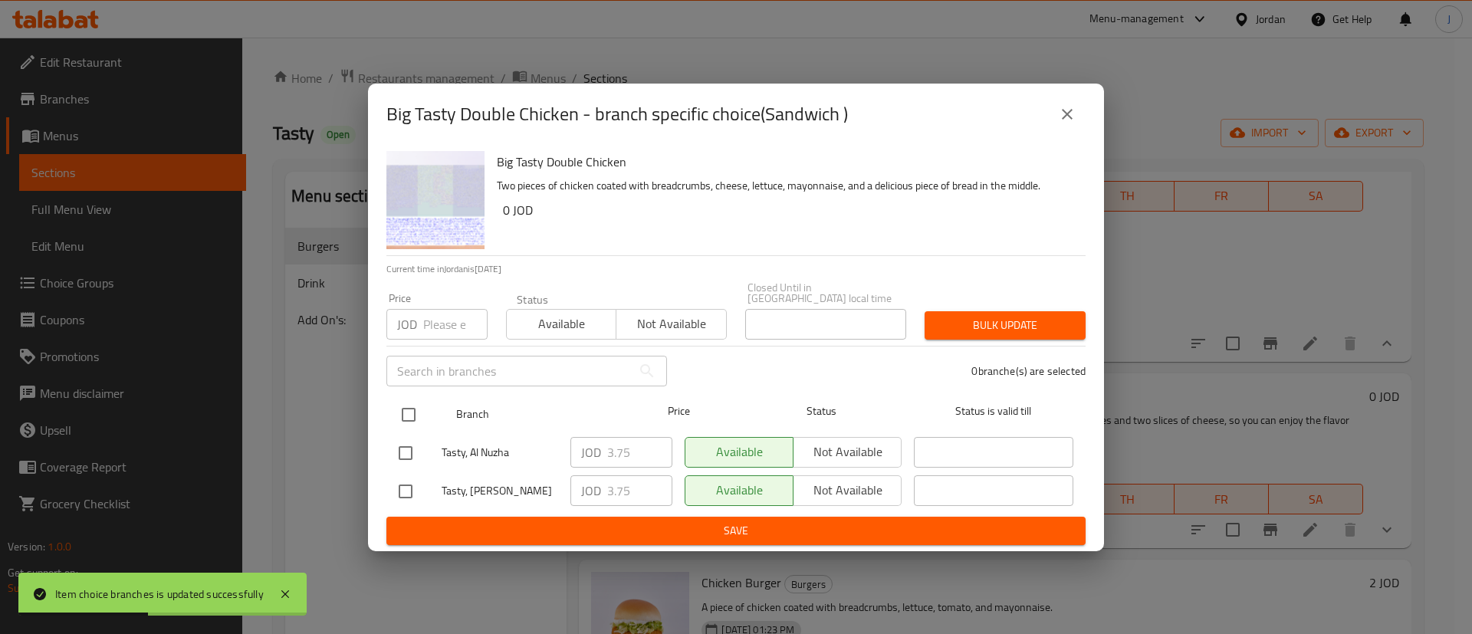
click at [415, 402] on input "checkbox" at bounding box center [408, 415] width 32 height 32
checkbox input "true"
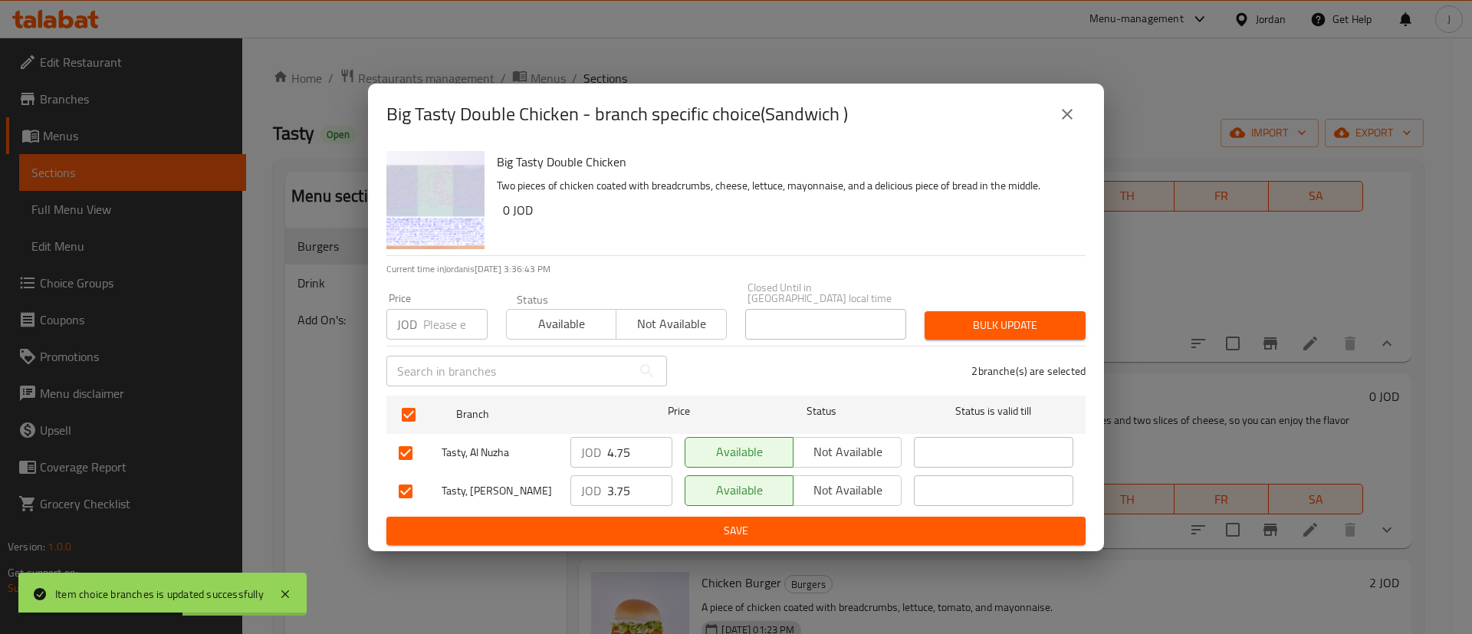
type input "4.75"
click at [654, 437] on input "4.75" at bounding box center [639, 452] width 65 height 31
type input "4.75"
click at [658, 476] on input "4.75" at bounding box center [639, 490] width 65 height 31
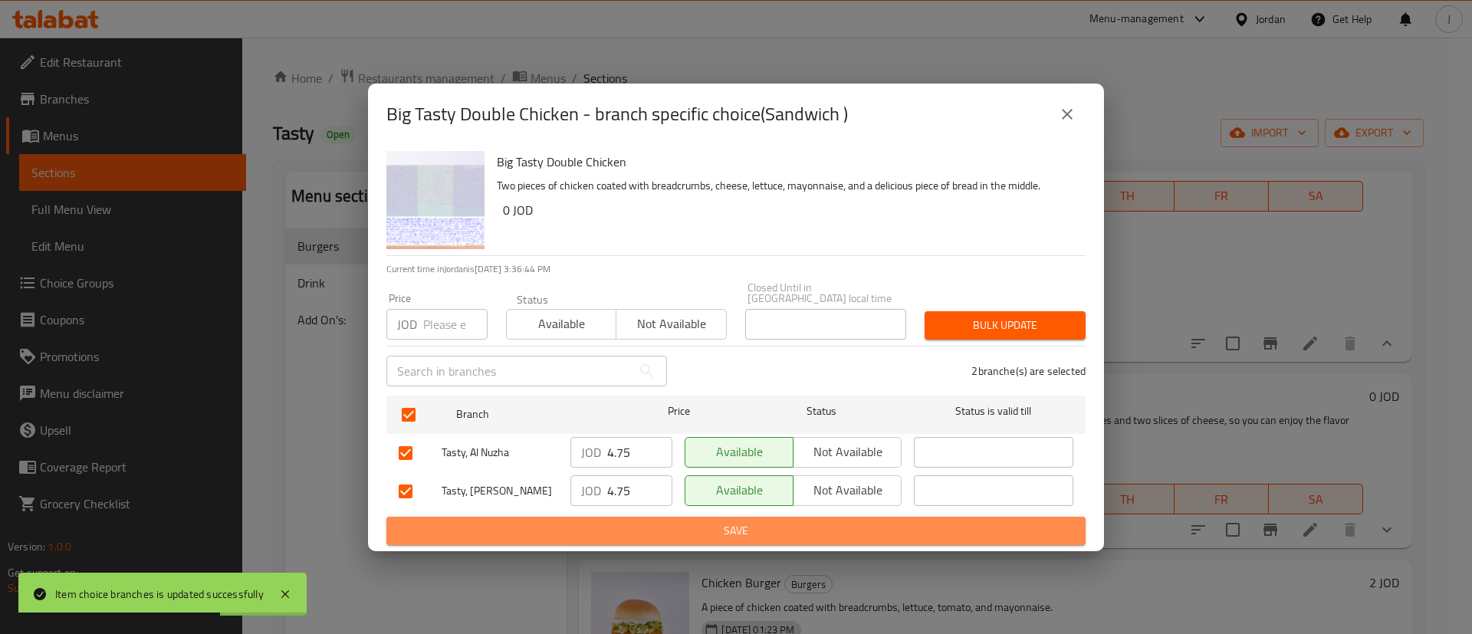
click at [658, 521] on span "Save" at bounding box center [736, 530] width 675 height 19
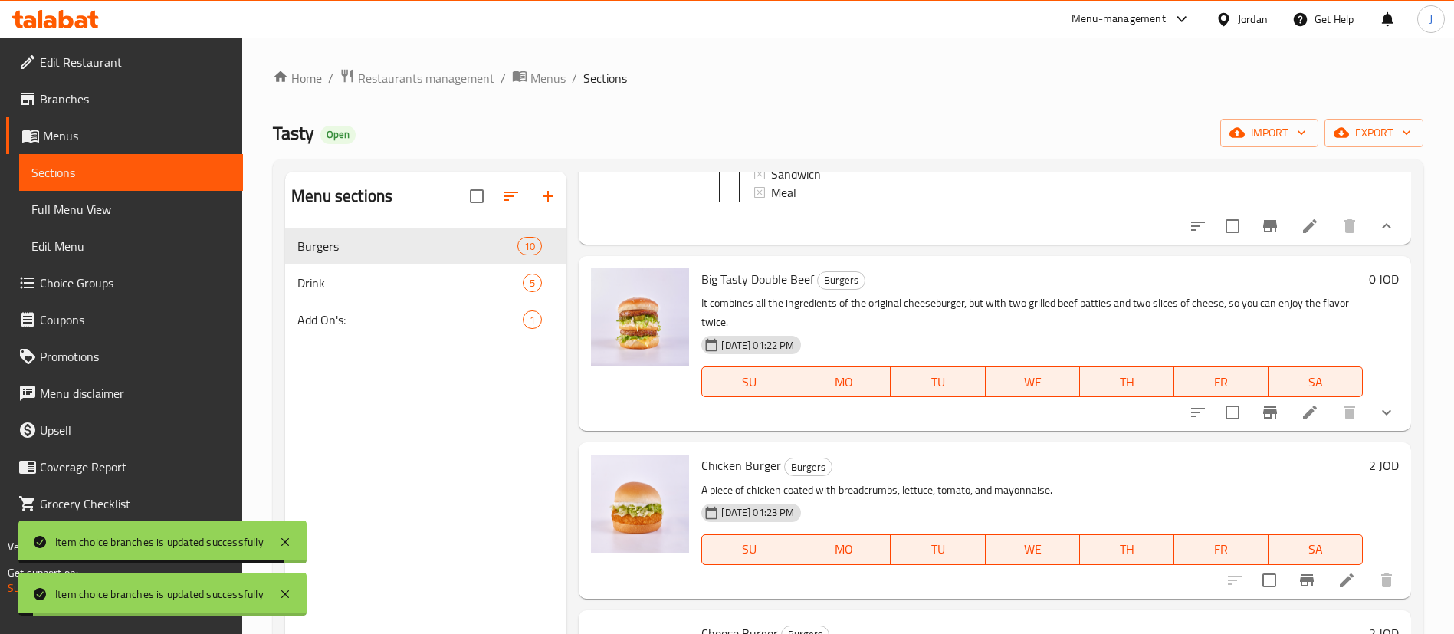
scroll to position [1840, 0]
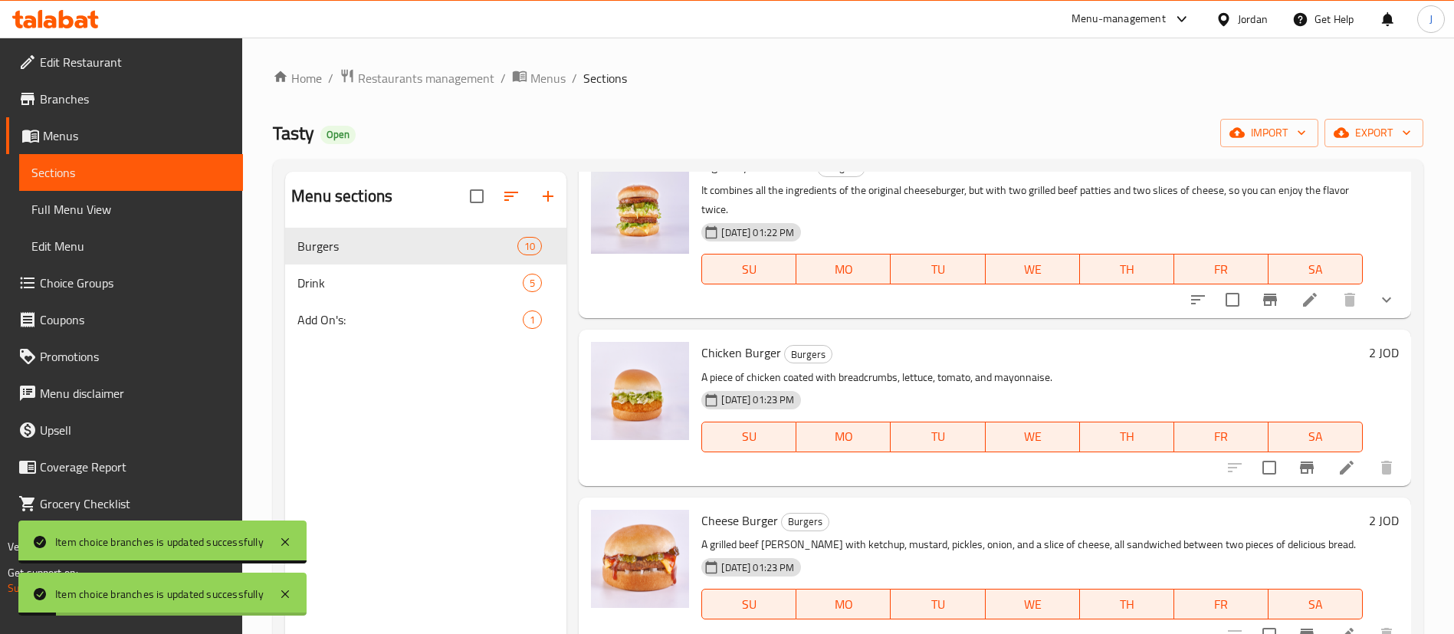
click at [1377, 309] on icon "show more" at bounding box center [1386, 299] width 18 height 18
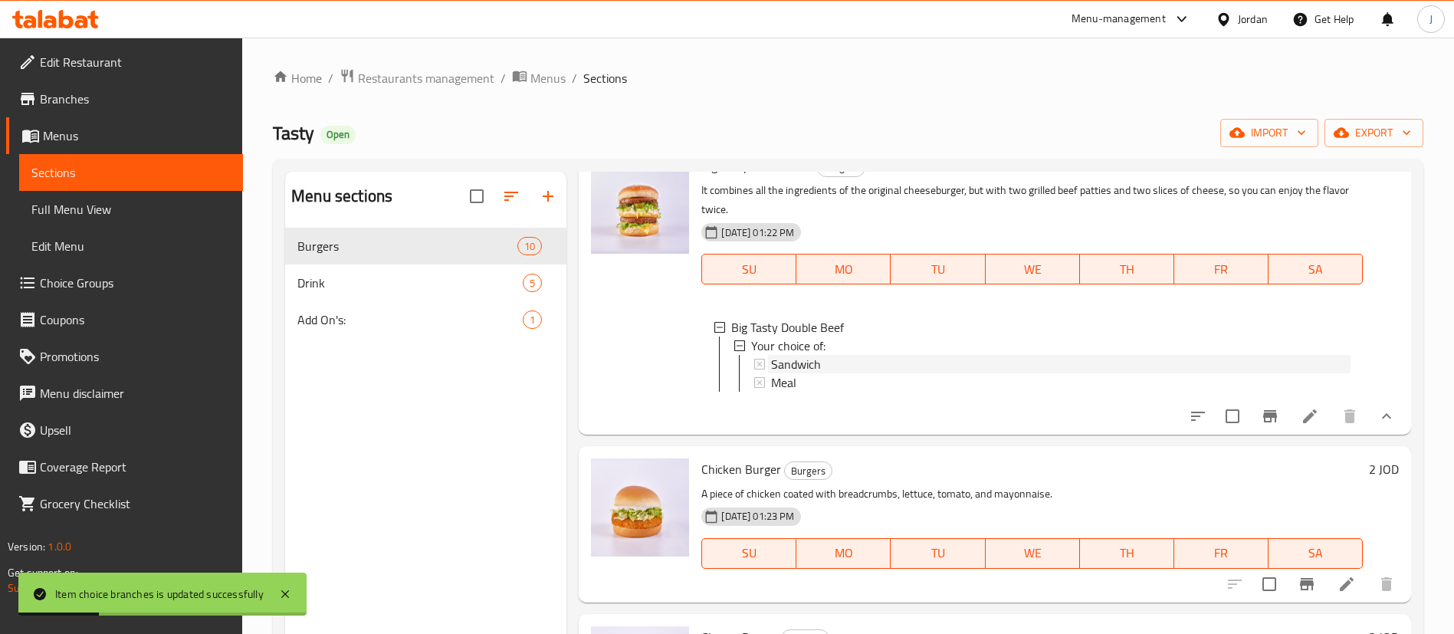
click at [798, 373] on span "Sandwich" at bounding box center [796, 364] width 50 height 18
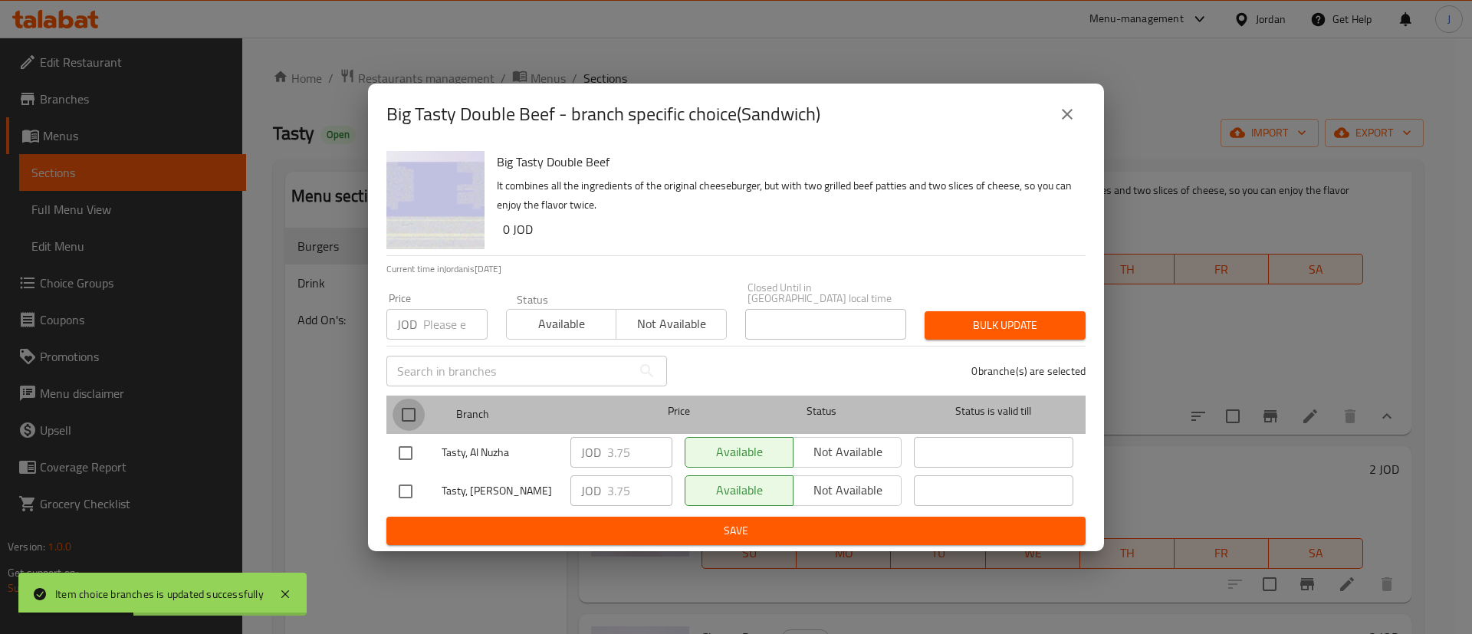
click at [411, 404] on input "checkbox" at bounding box center [408, 415] width 32 height 32
checkbox input "true"
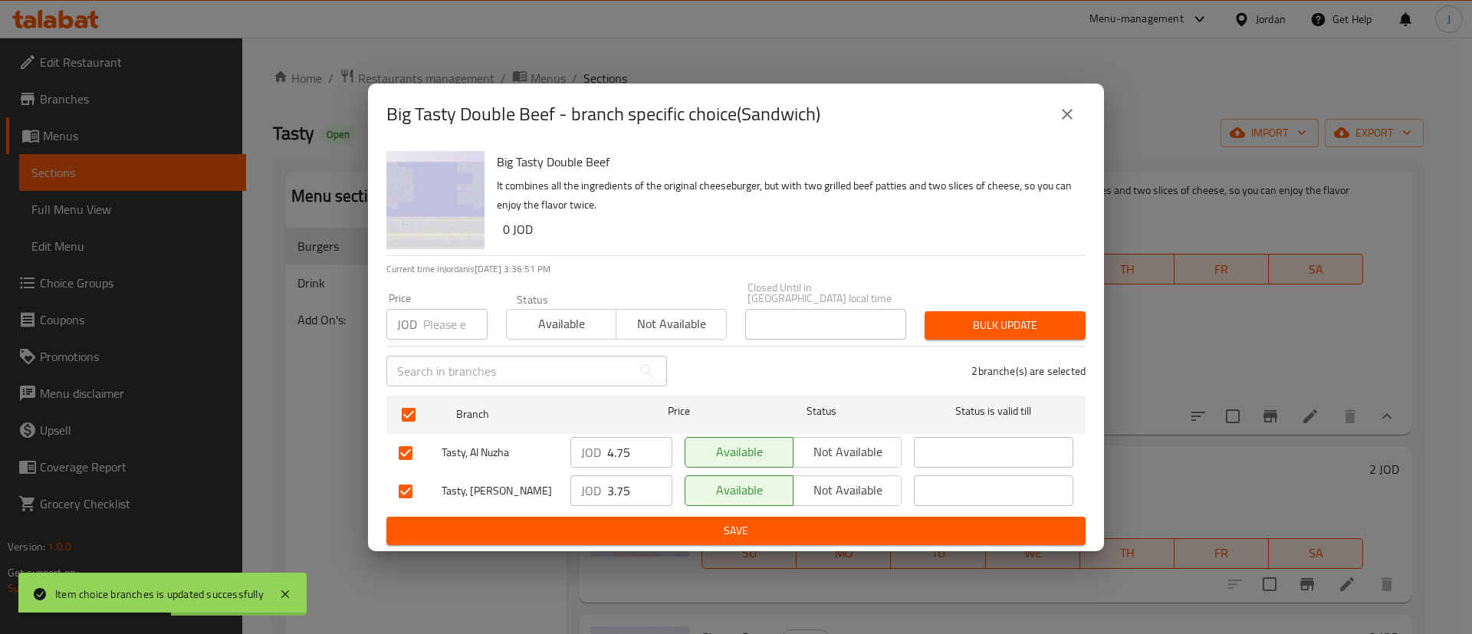
type input "4.75"
click at [656, 438] on input "4.75" at bounding box center [639, 452] width 65 height 31
type input "4.75"
click at [656, 477] on input "4.75" at bounding box center [639, 490] width 65 height 31
click at [652, 530] on span "Save" at bounding box center [736, 530] width 675 height 19
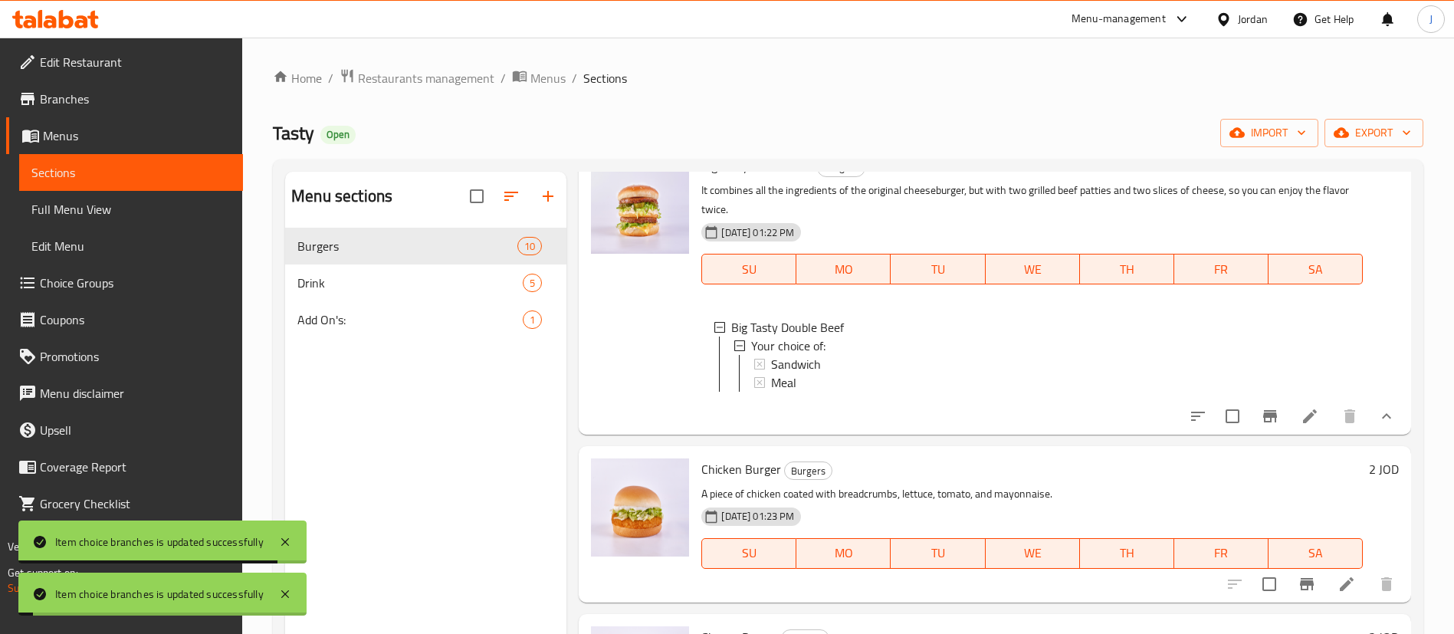
click at [1385, 428] on div "Big Tasty Double Beef Burgers It combines all the ingredients of the original c…" at bounding box center [1050, 288] width 710 height 279
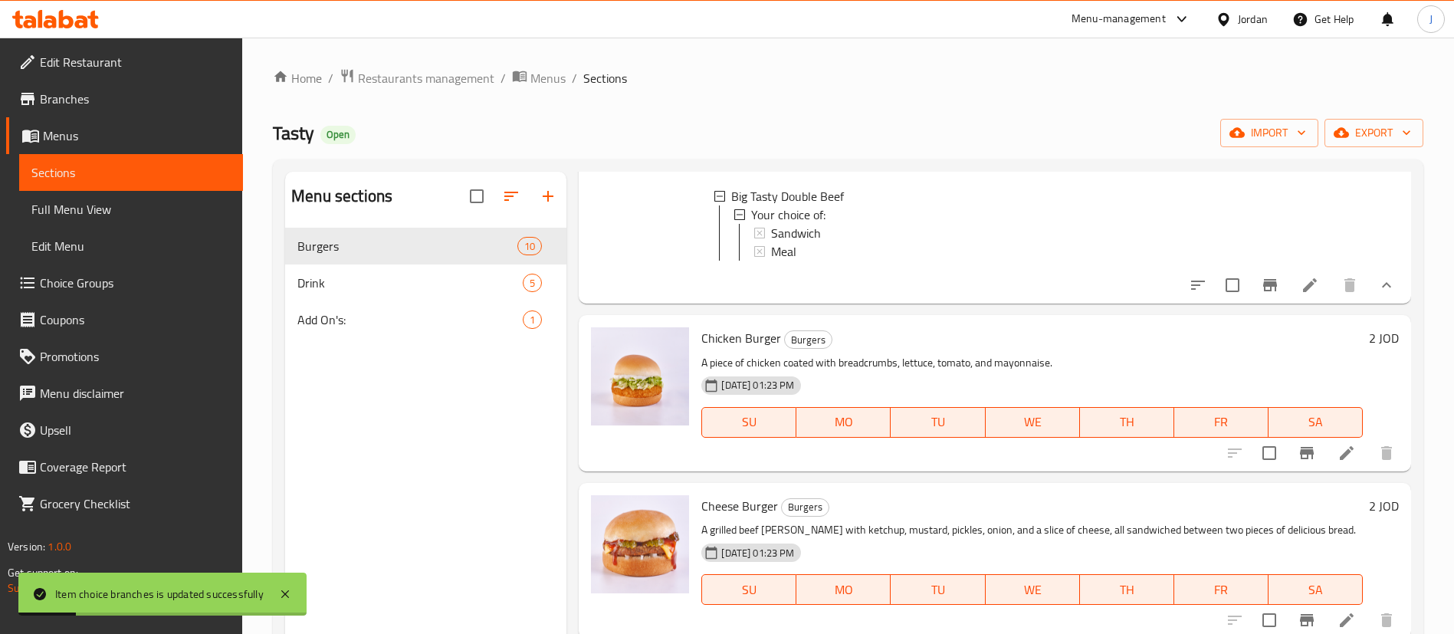
scroll to position [2094, 0]
